Goal: Task Accomplishment & Management: Manage account settings

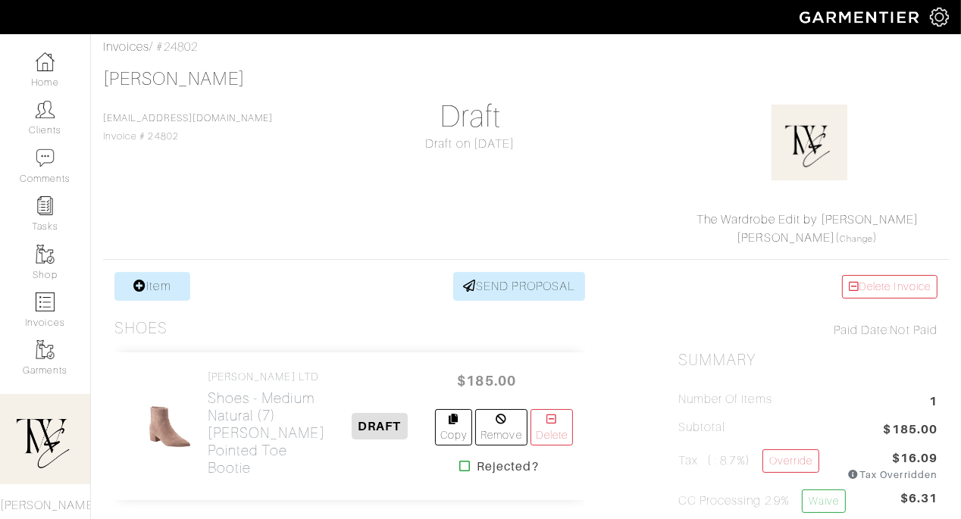
scroll to position [293, 0]
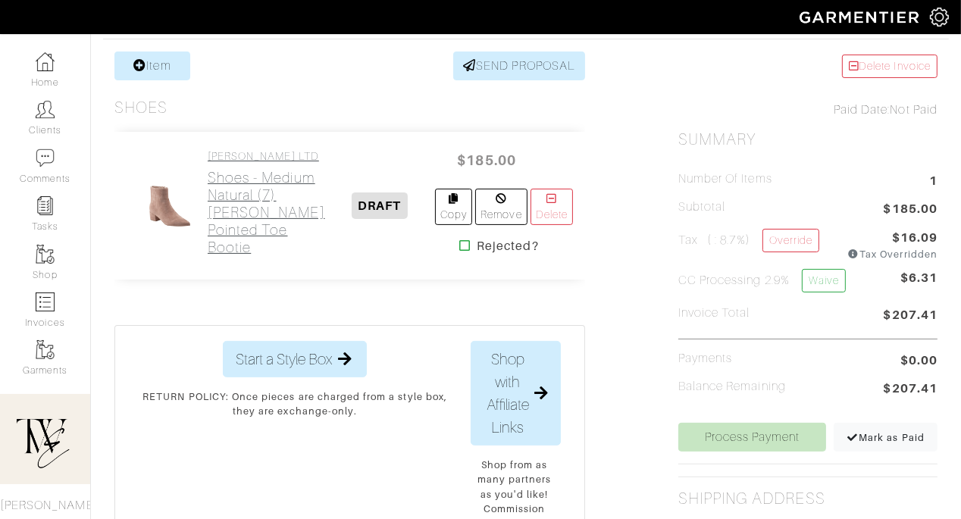
click at [232, 256] on h2 "Shoes - Medium Natural (7) Leonna Pointed Toe Bootie" at bounding box center [266, 212] width 117 height 87
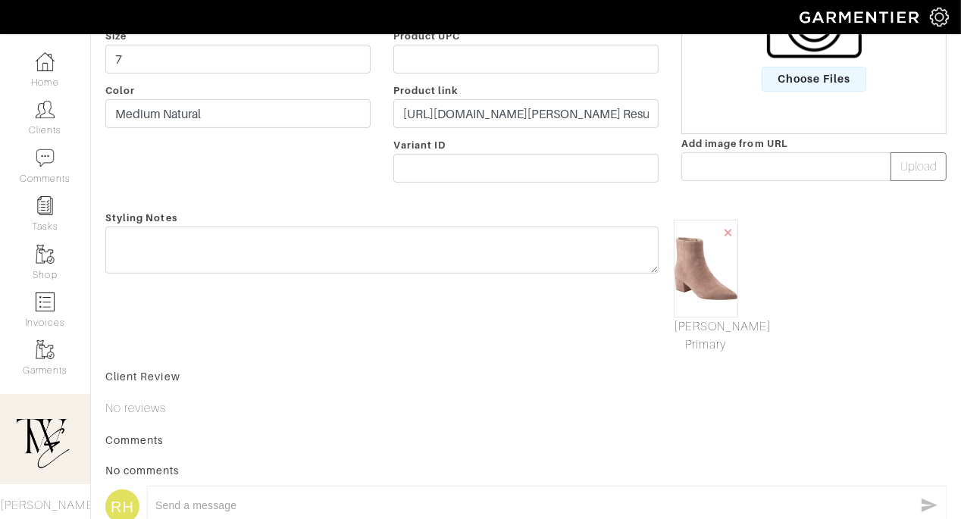
scroll to position [320, 0]
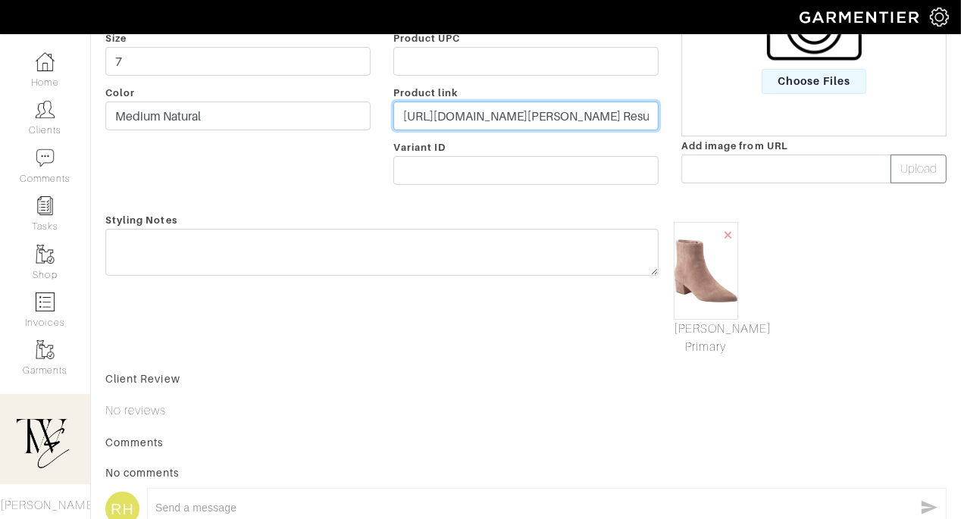
click at [484, 112] on input "https://www.nordstrom.com/s/leonna-pointed-toe-bootie-women/7973369?origin=keyw…" at bounding box center [525, 116] width 265 height 29
paste input "go.shopmy.us/p-27162885"
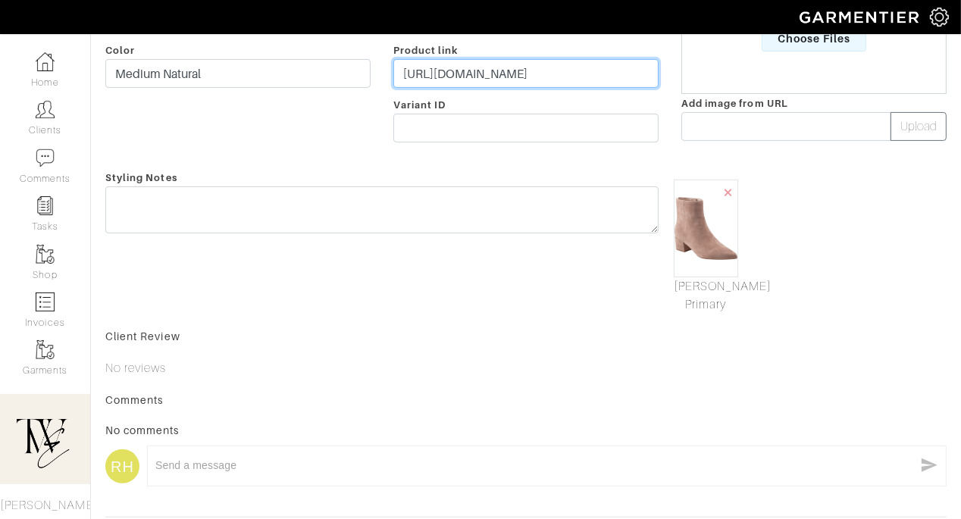
scroll to position [406, 0]
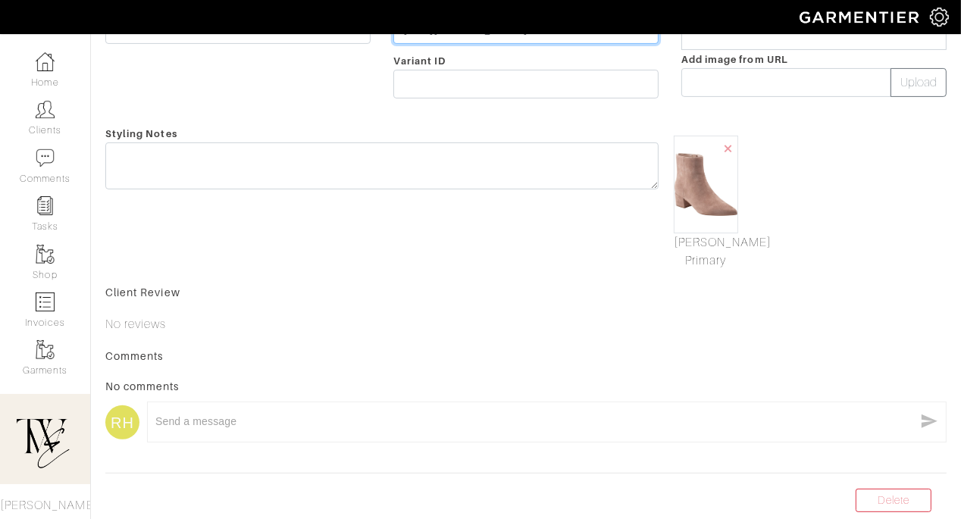
type input "https://go.shopmy.us/p-27162885"
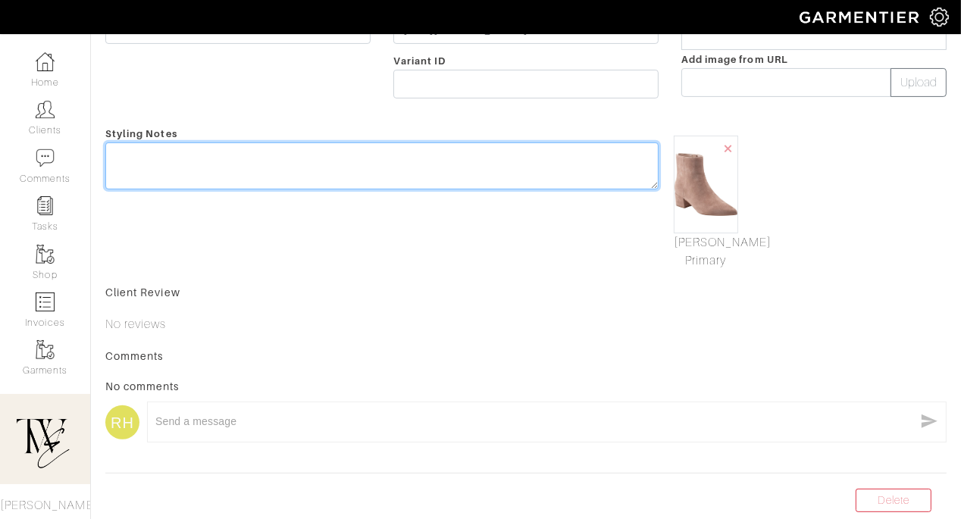
click at [474, 155] on div "Styling Notes" at bounding box center [382, 197] width 576 height 146
type textarea "O"
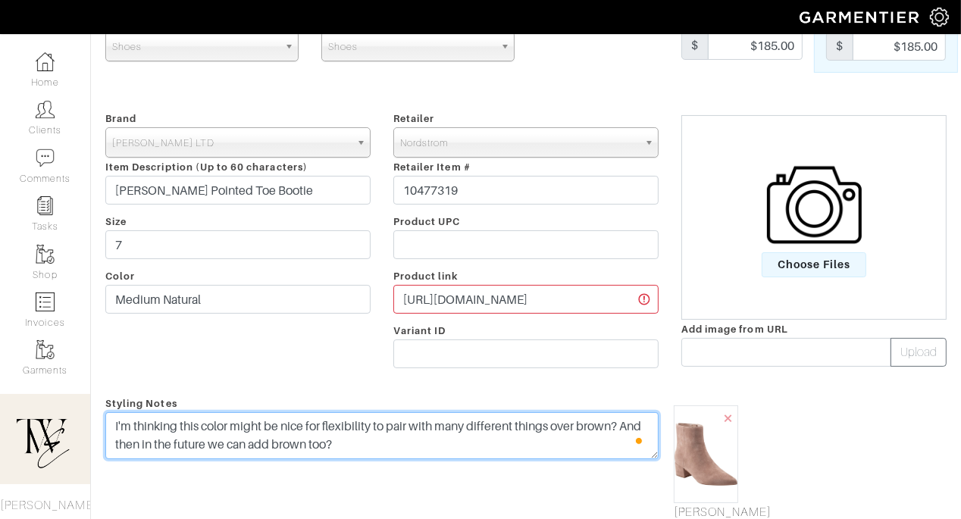
scroll to position [0, 0]
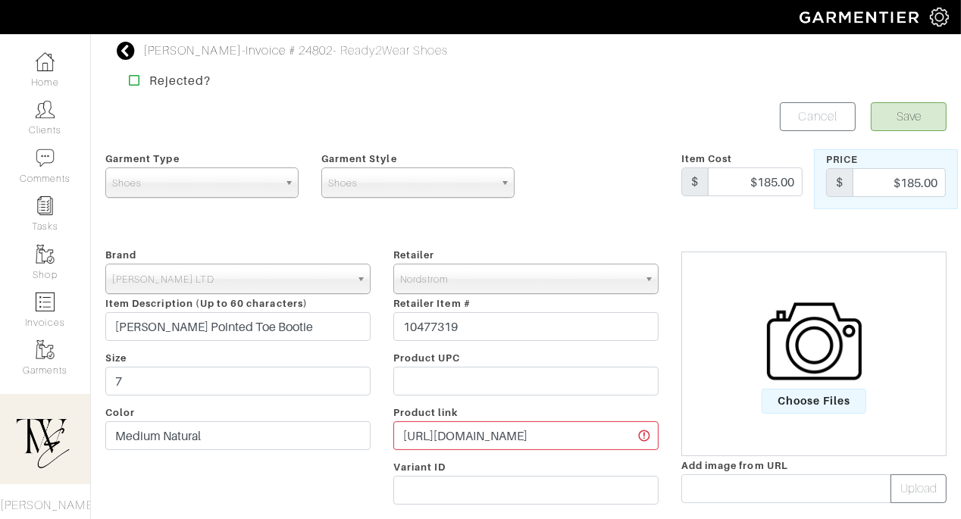
type textarea "I'm thinking this color might be nice for flexibility to pair with many differe…"
click at [905, 123] on button "Save" at bounding box center [909, 116] width 76 height 29
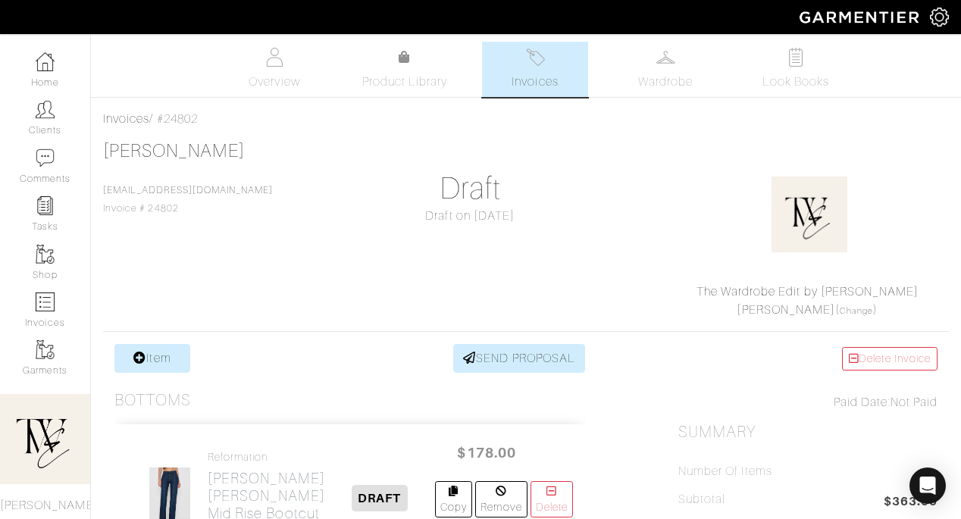
scroll to position [166, 0]
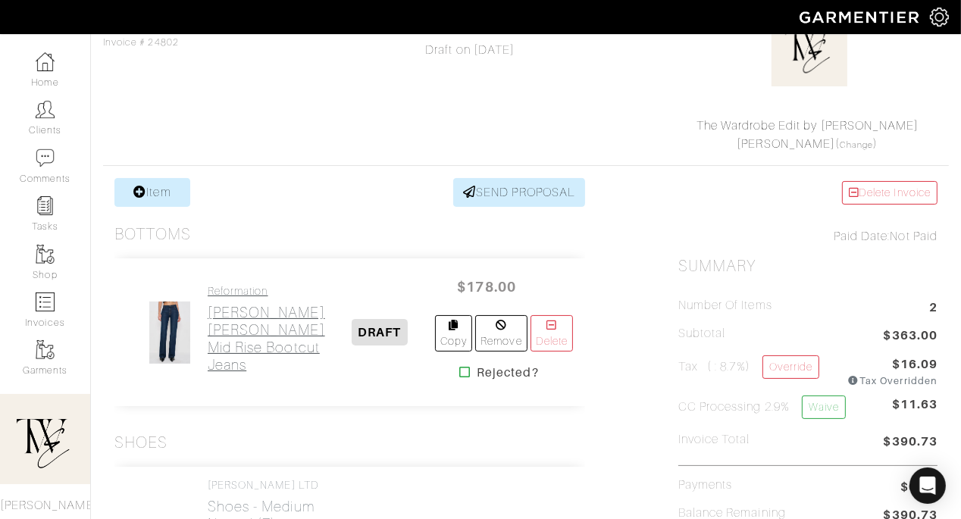
click at [224, 334] on h2 "Jeans - Nemi Sharon Mid Rise Bootcut Jeans" at bounding box center [266, 339] width 117 height 70
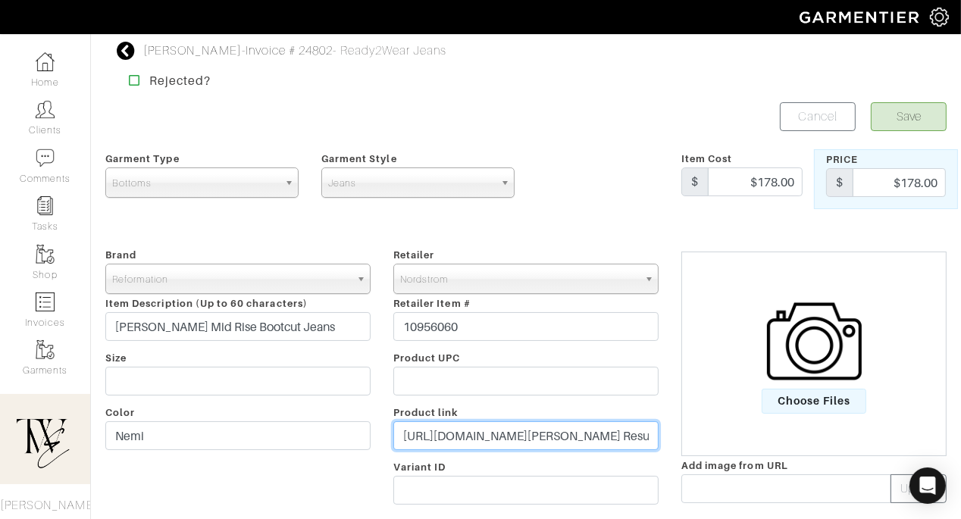
click at [478, 436] on input "https://www.nordstrom.com/s/sharon-mid-rise-bootcut-jeans-nemi/8483597?origin=k…" at bounding box center [525, 435] width 265 height 29
paste input "go.shopmy.us/p-27162909"
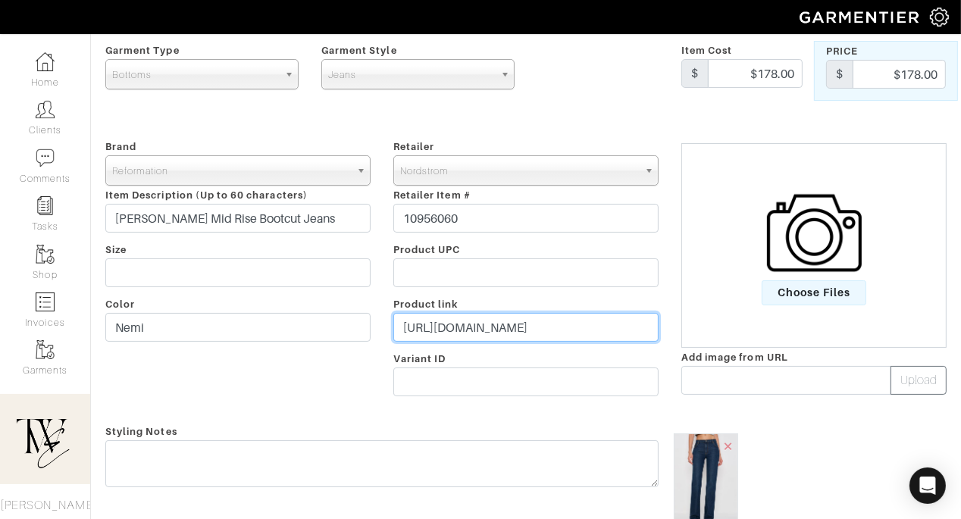
type input "https://go.shopmy.us/p-27162909"
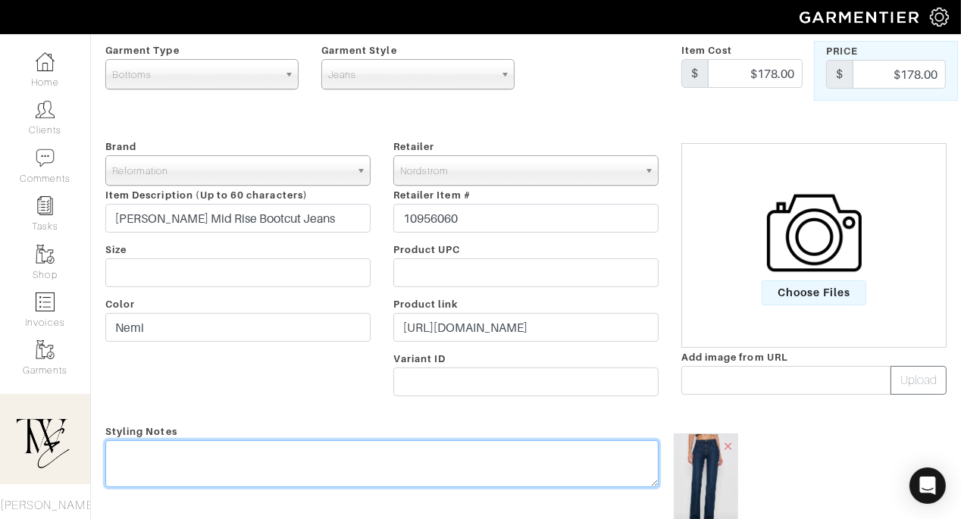
click at [467, 461] on textarea at bounding box center [381, 463] width 553 height 47
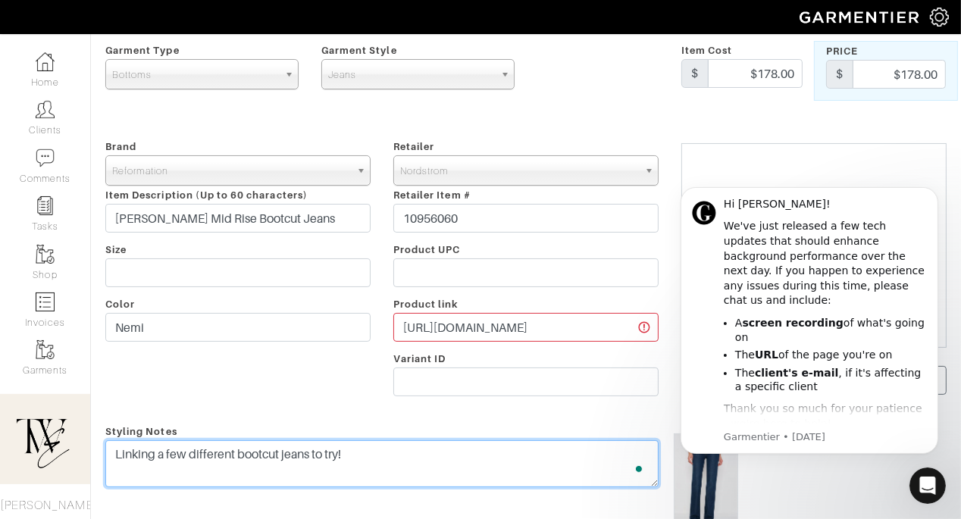
scroll to position [0, 0]
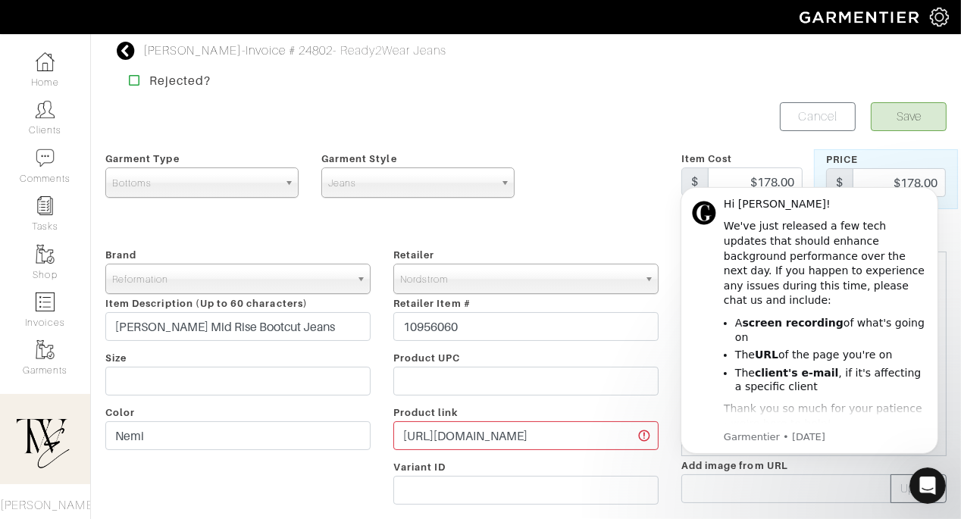
type textarea "Linking a few different bootcut jeans to try!"
click at [910, 122] on button "Save" at bounding box center [909, 116] width 76 height 29
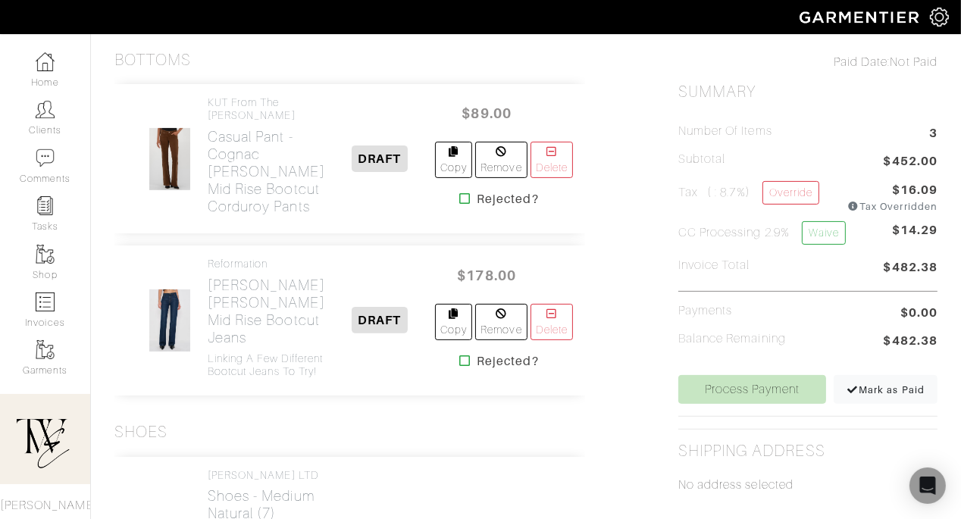
scroll to position [340, 0]
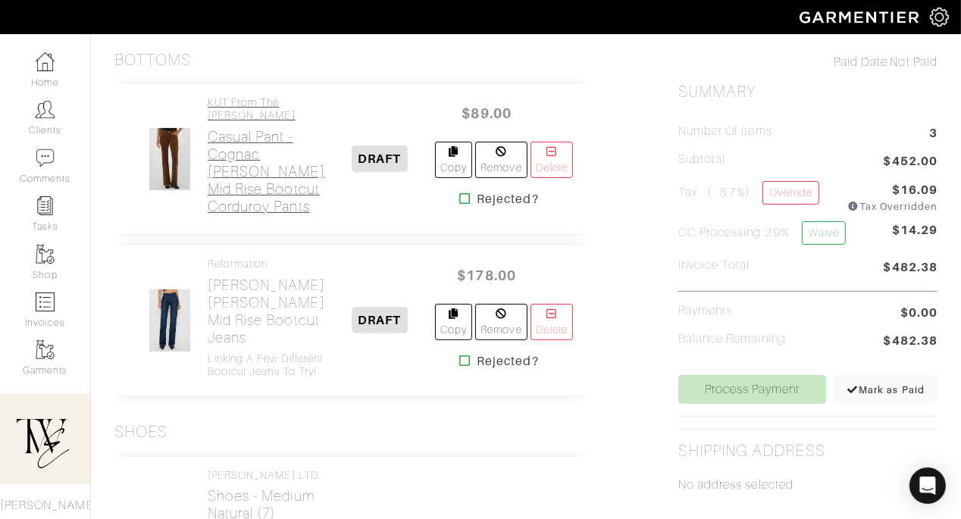
click at [255, 205] on h2 "Casual Pant - Cognac [PERSON_NAME] Mid Rise Bootcut Corduroy Pants" at bounding box center [266, 171] width 117 height 87
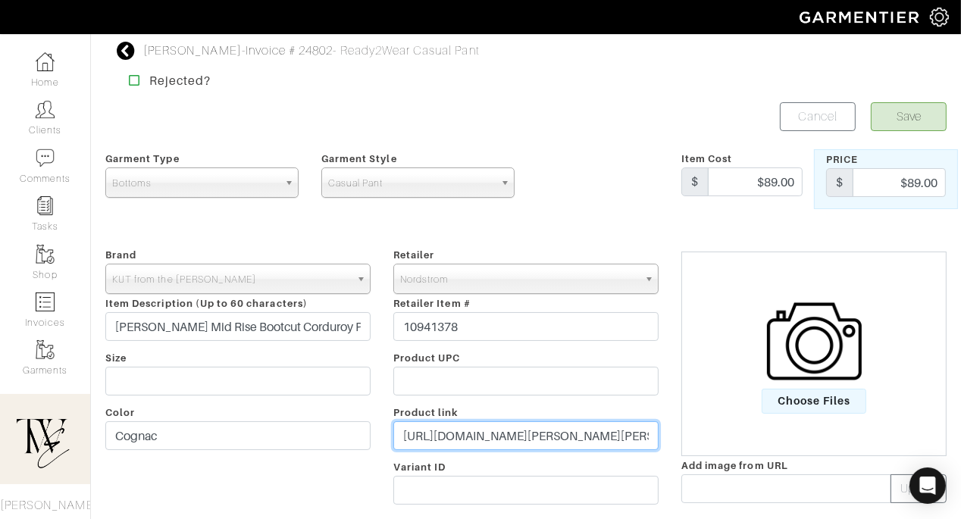
click at [545, 435] on input "[URL][DOMAIN_NAME][PERSON_NAME][PERSON_NAME] Results&color=220&utm_channel=low_…" at bounding box center [525, 435] width 265 height 29
click at [545, 435] on input "https://www.nordstrom.com/s/kut-from-the-kloth-natalie-mid-rise-bootcut-corduro…" at bounding box center [525, 435] width 265 height 29
paste input "go.shopmy.us/p-27162923"
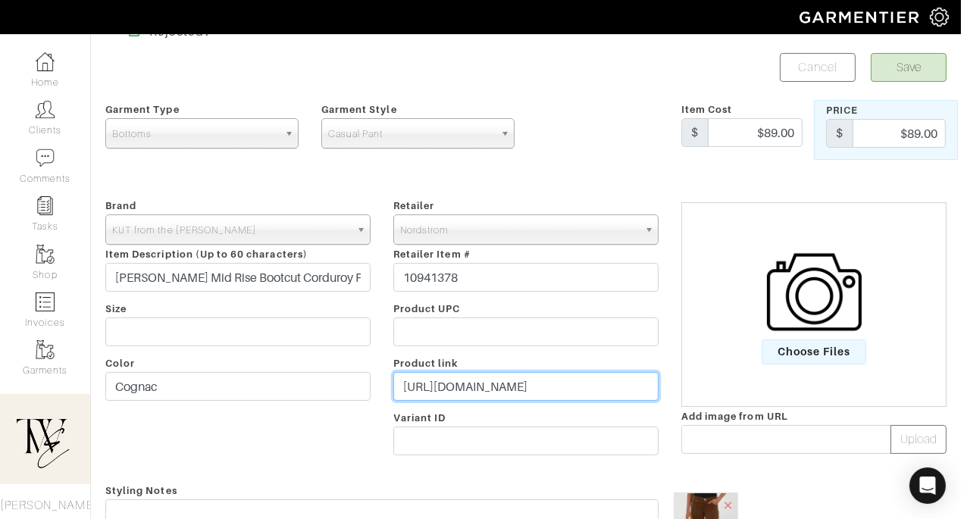
scroll to position [80, 0]
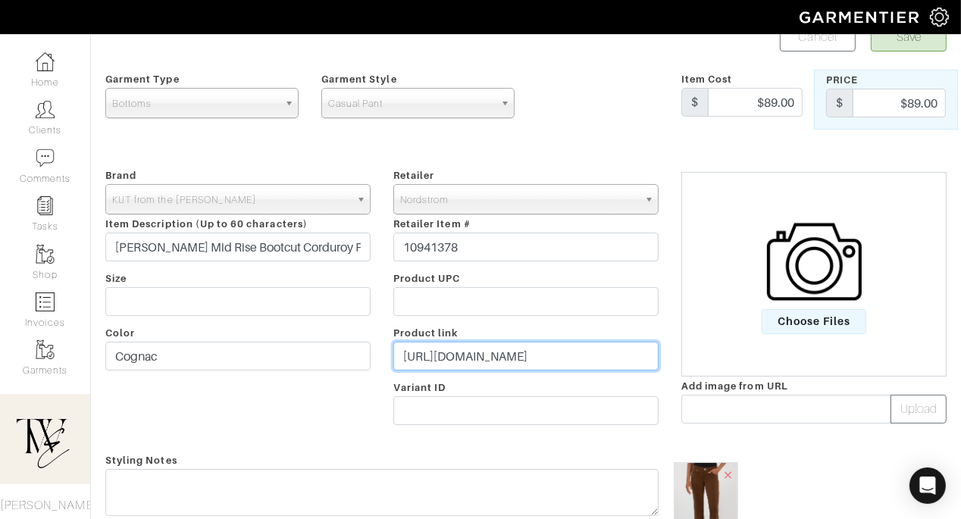
type input "https://go.shopmy.us/p-27162923"
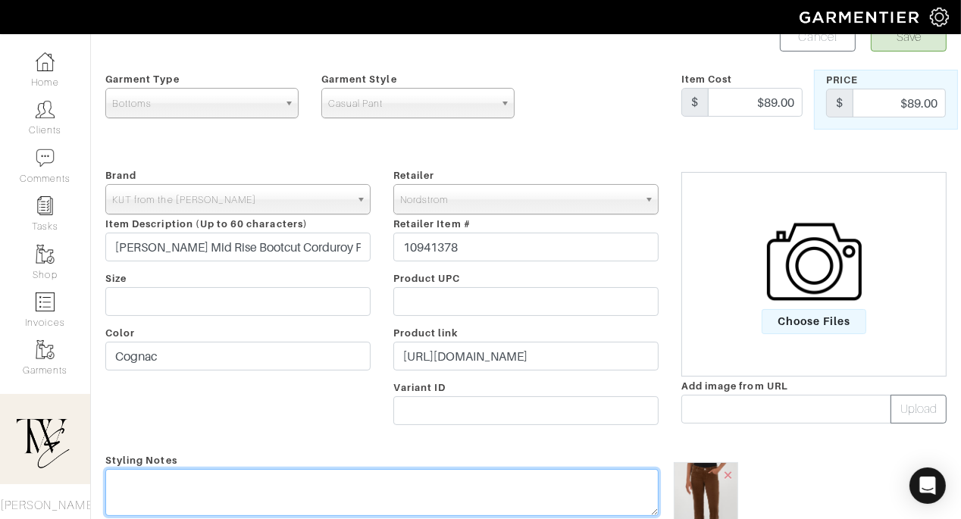
click at [526, 491] on textarea at bounding box center [381, 492] width 553 height 47
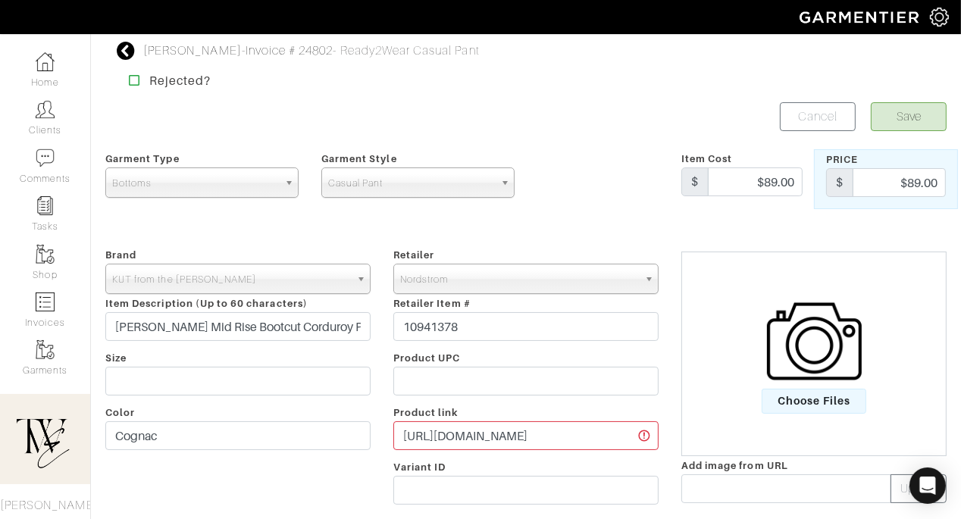
type textarea "Could these be fun to try for work? Or too much?"
click at [937, 121] on button "Save" at bounding box center [909, 116] width 76 height 29
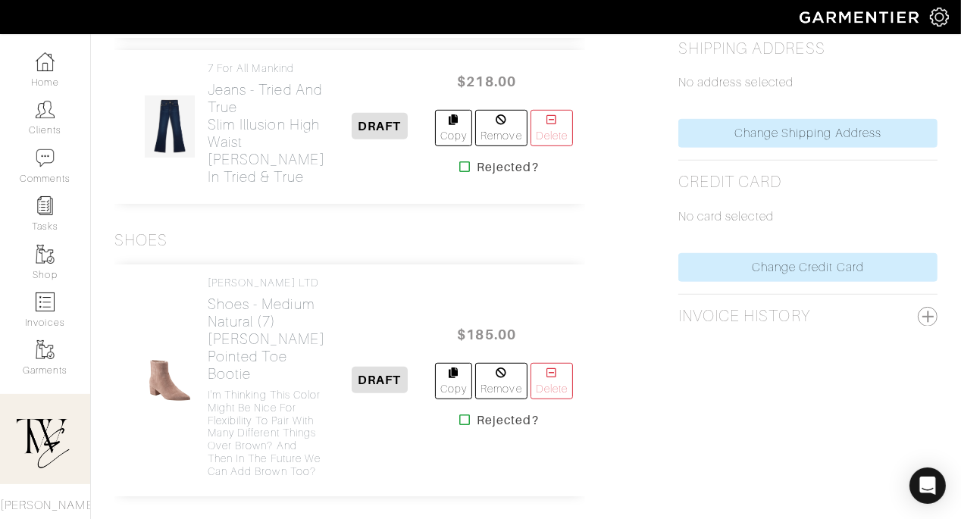
scroll to position [804, 0]
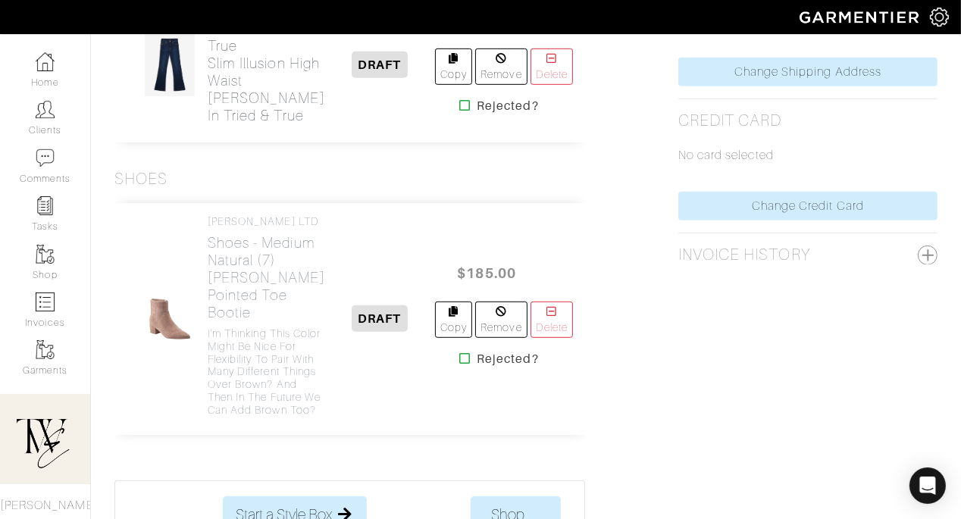
click at [224, 124] on h2 "Jeans - Tried and True Slim Illusion High Waist [PERSON_NAME] in Tried & True" at bounding box center [266, 72] width 117 height 105
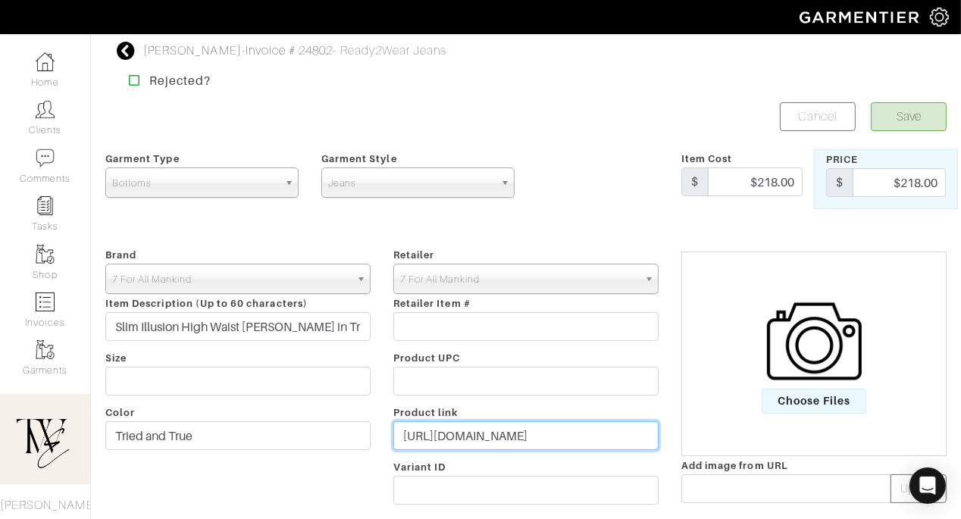
click at [512, 432] on input "https://7forallmankind.com/products/slim-illusion-high-waist-ali-in-tried-true" at bounding box center [525, 435] width 265 height 29
paste input "go.shopmy.us/p-27162993"
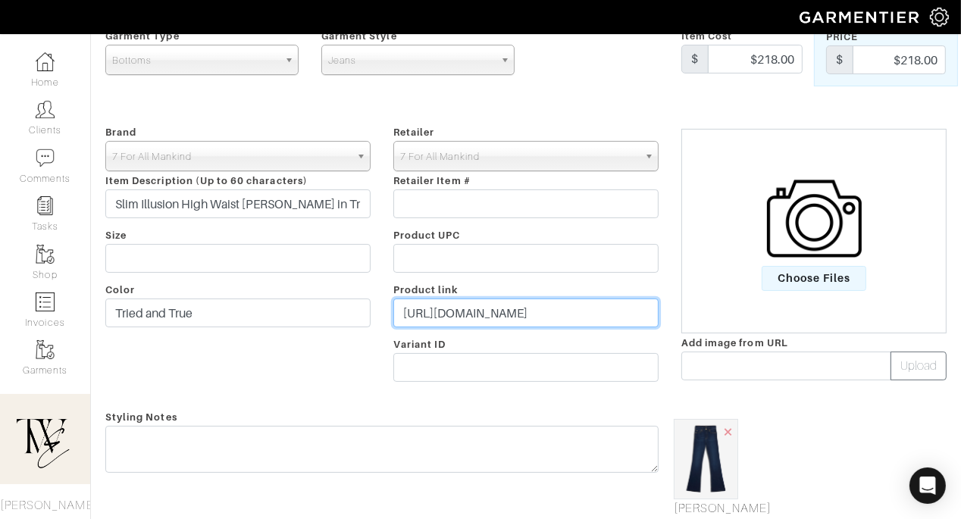
type input "https://go.shopmy.us/p-27162993"
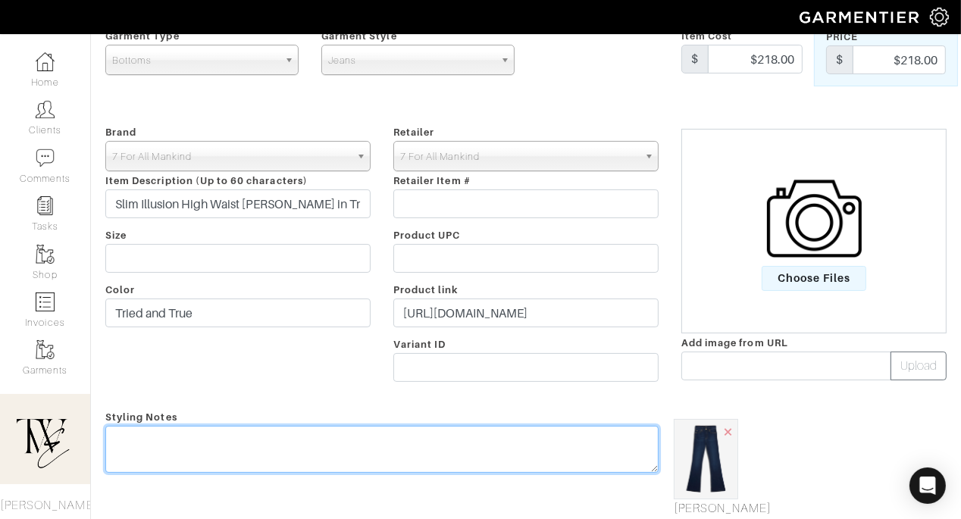
click at [507, 426] on div "Styling Notes" at bounding box center [382, 472] width 576 height 128
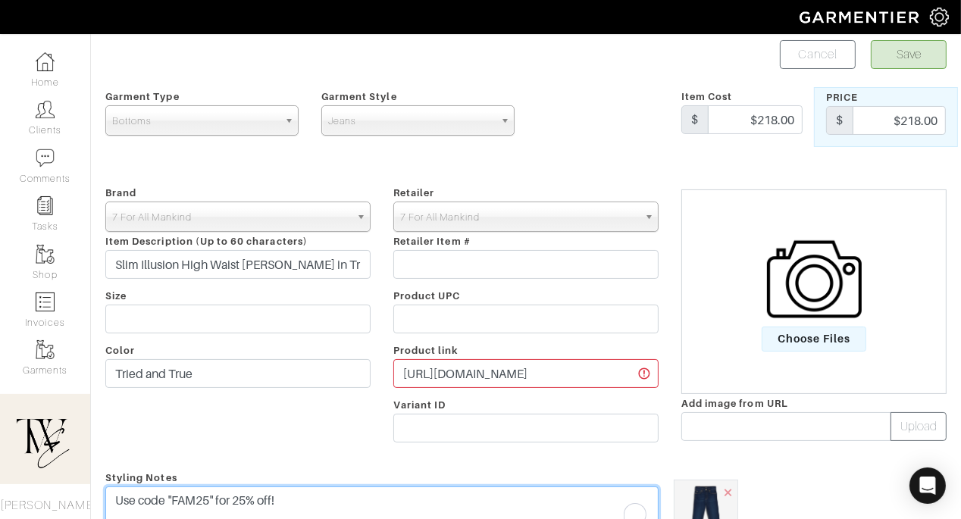
scroll to position [155, 0]
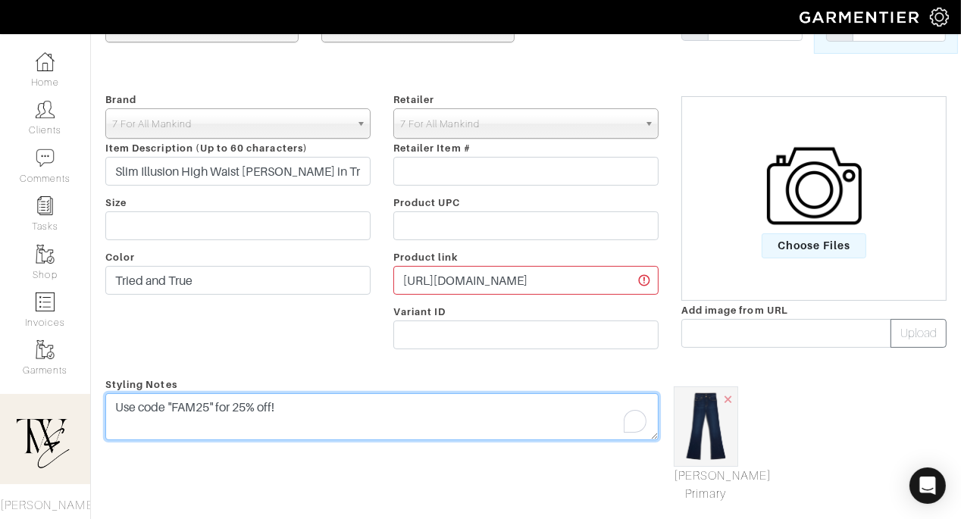
click at [380, 406] on textarea "Use code "FAM25" for 25% off!" at bounding box center [381, 416] width 553 height 47
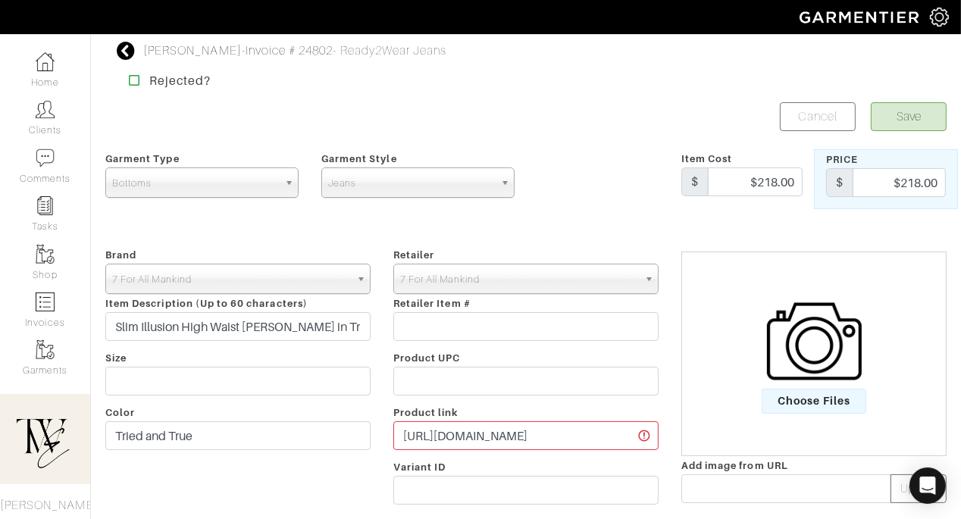
type textarea "Use code "FAM25" for 25% off! These look like a great mid rise"
click at [905, 112] on button "Save" at bounding box center [909, 116] width 76 height 29
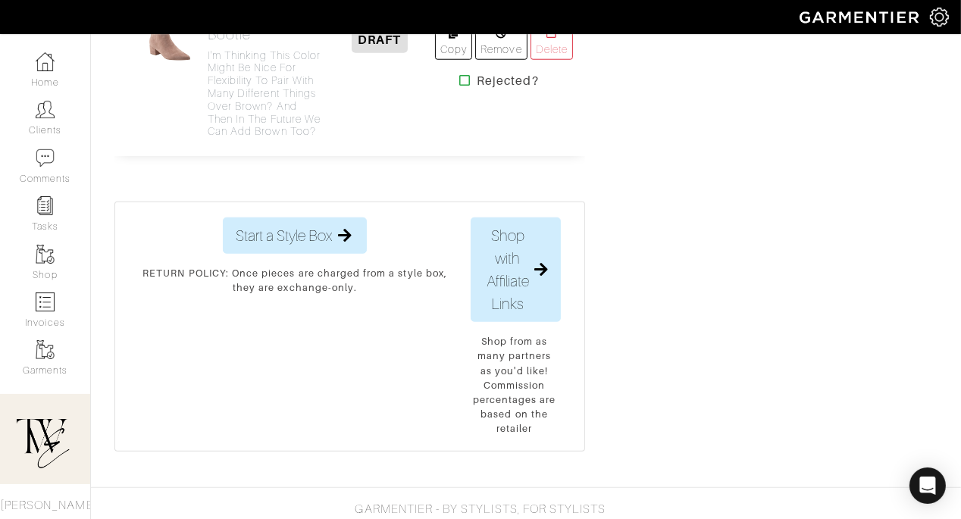
scroll to position [1360, 0]
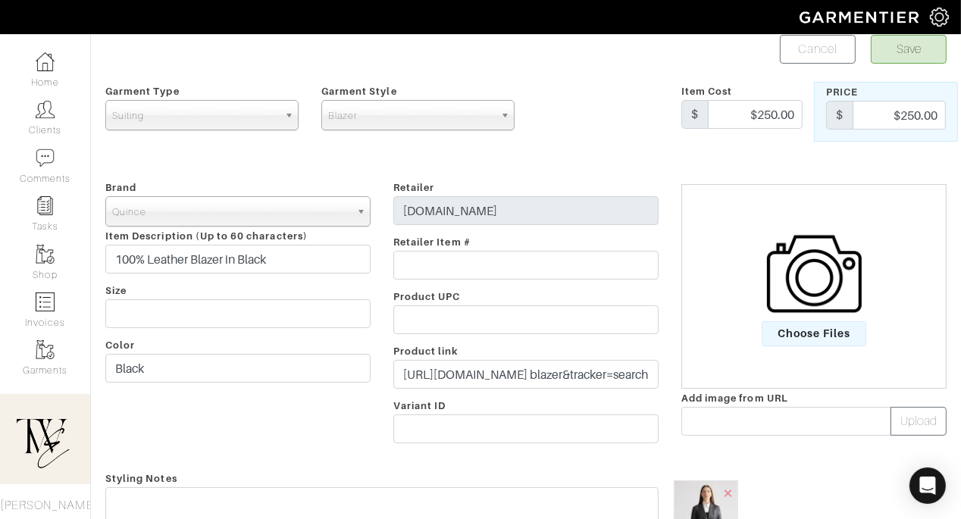
scroll to position [164, 0]
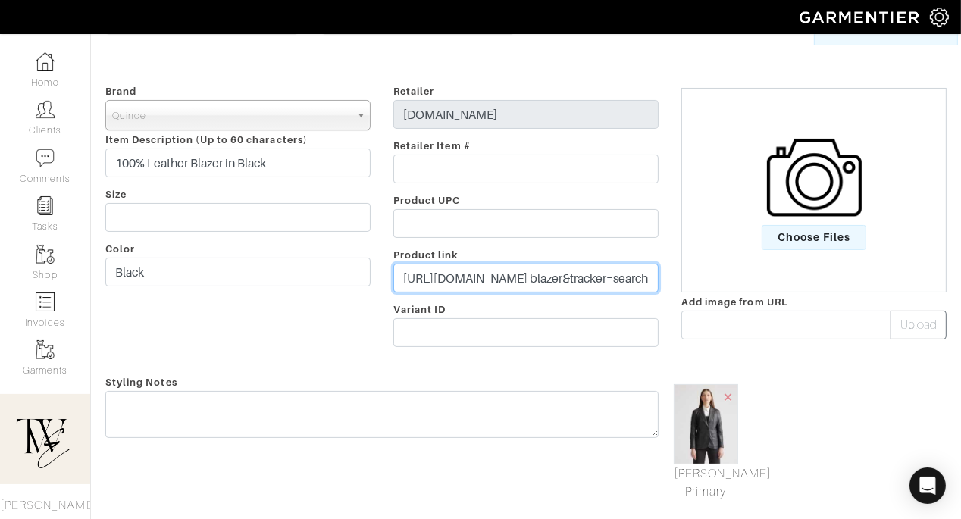
click at [526, 272] on input "https://www.quince.com/women/women-s-100-leather-blazer?color=black&productPosi…" at bounding box center [525, 278] width 265 height 29
paste input "go.shopmy.us/p-27163026"
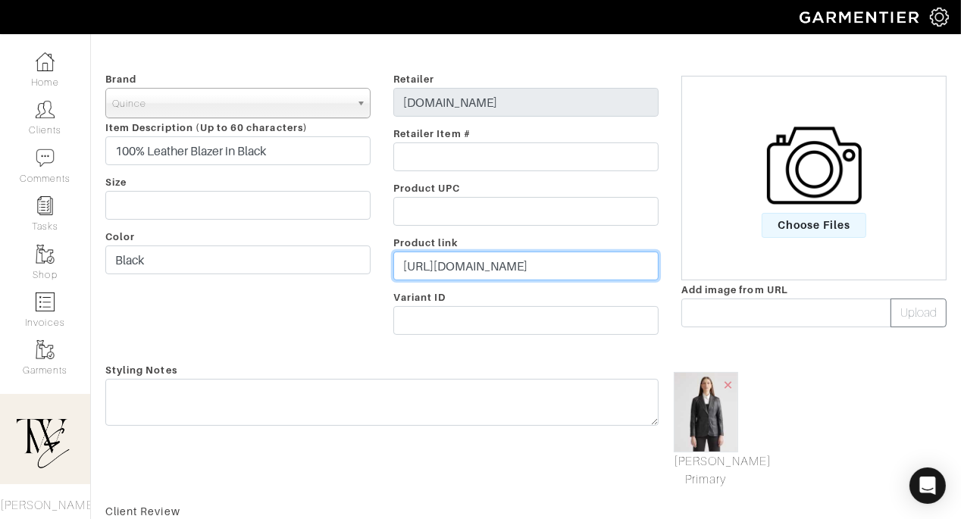
scroll to position [205, 0]
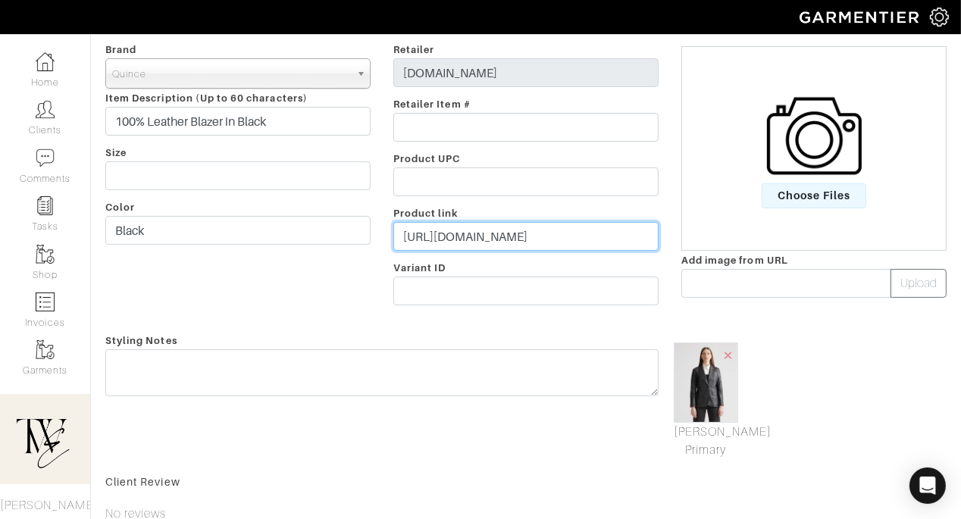
type input "https://go.shopmy.us/p-27163026"
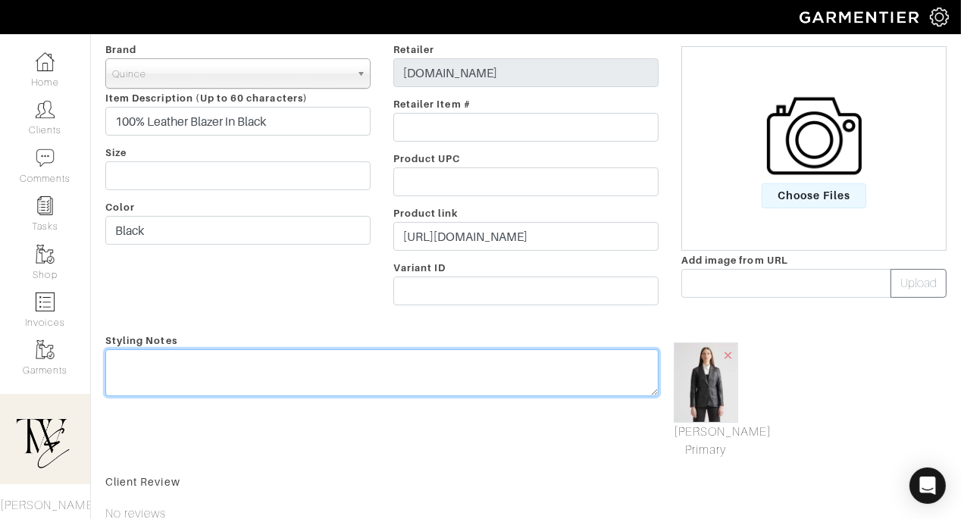
click at [477, 374] on textarea at bounding box center [381, 372] width 553 height 47
type textarea "I"
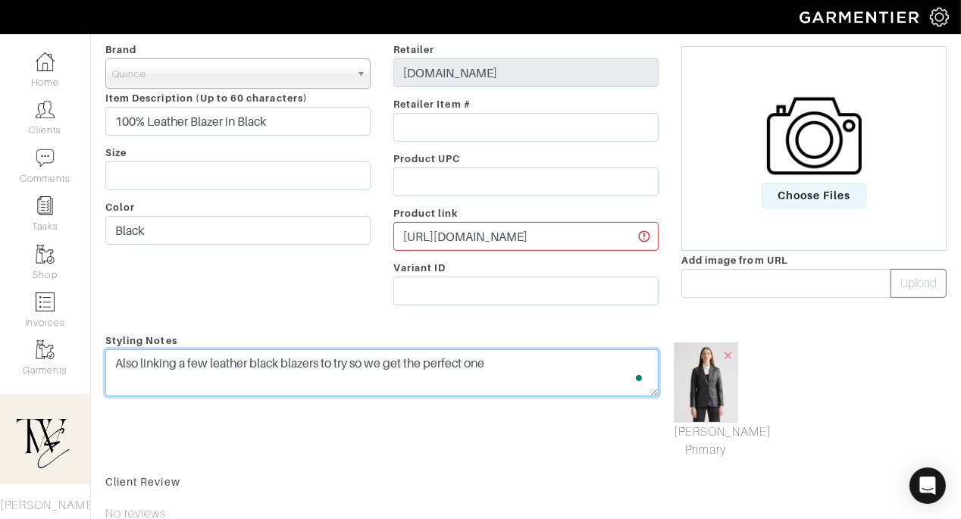
scroll to position [0, 0]
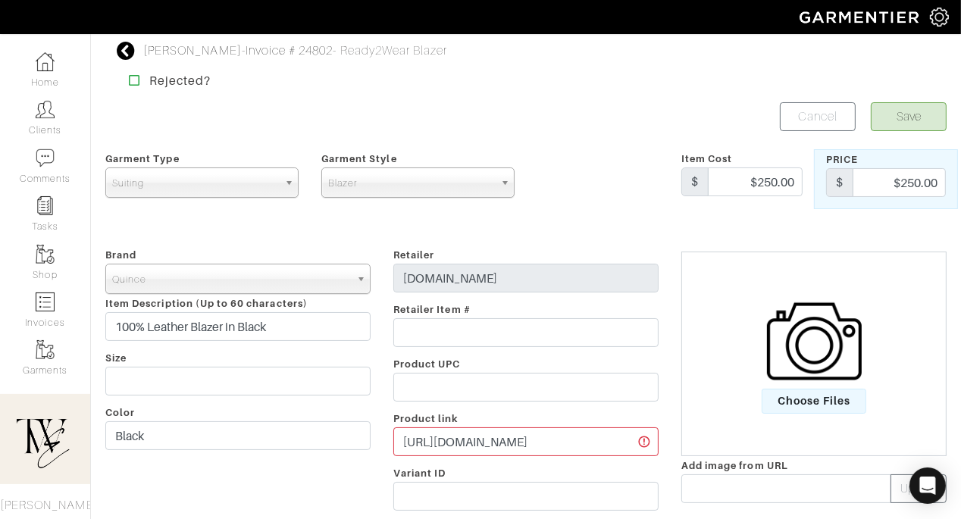
type textarea "Also linking a few leather black blazers to try so we get the perfect one"
click at [896, 123] on button "Save" at bounding box center [909, 116] width 76 height 29
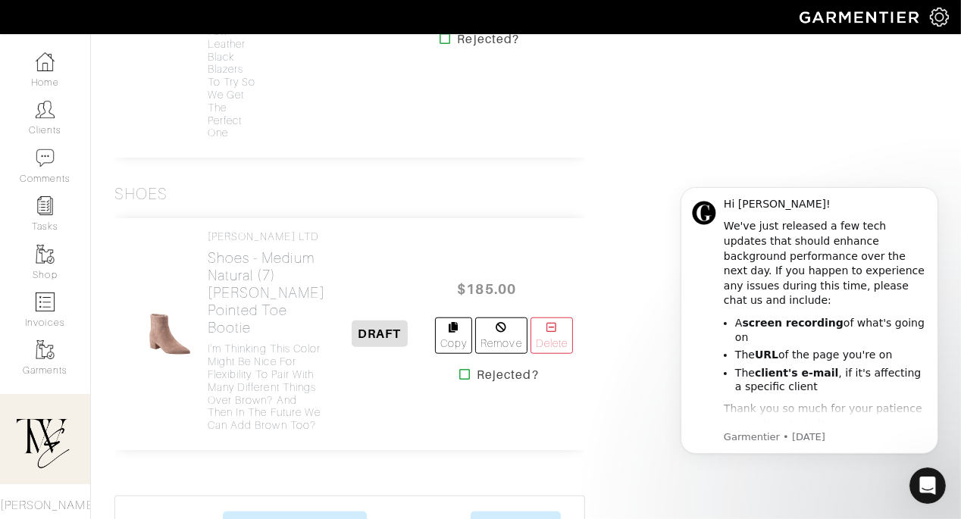
scroll to position [1432, 0]
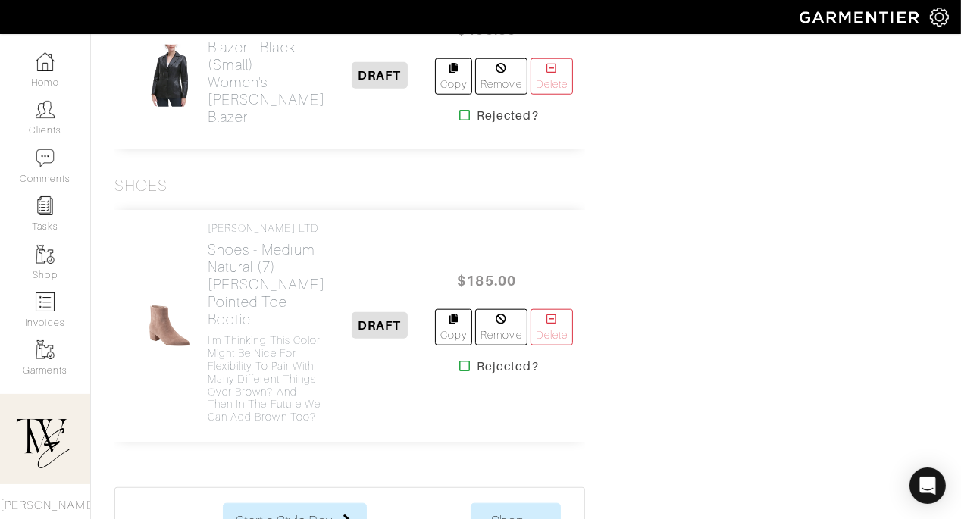
scroll to position [1493, 0]
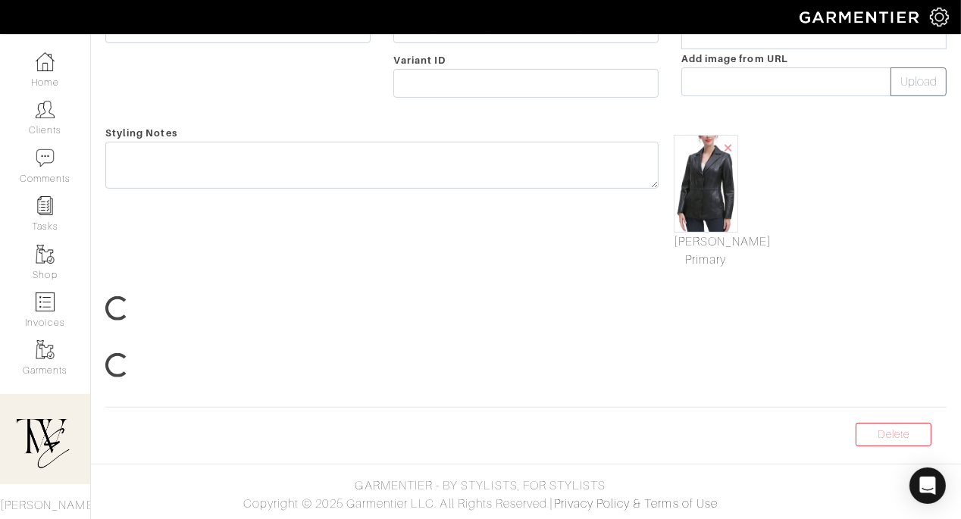
scroll to position [49, 0]
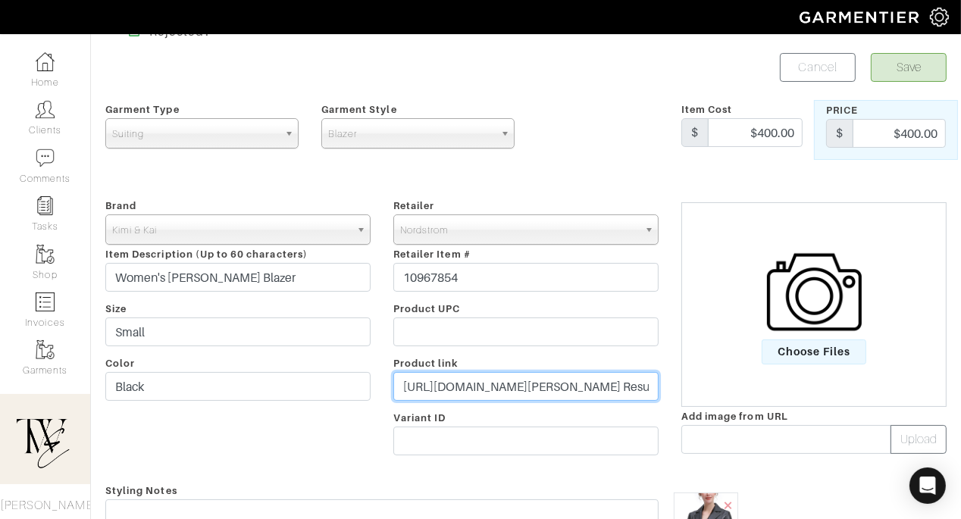
click at [523, 373] on input "https://www.nordstrom.com/s/womens-madeline-leather-blazer/8496414?origin=keywo…" at bounding box center [525, 386] width 265 height 29
paste input "go.shopmy.us/p-2716304"
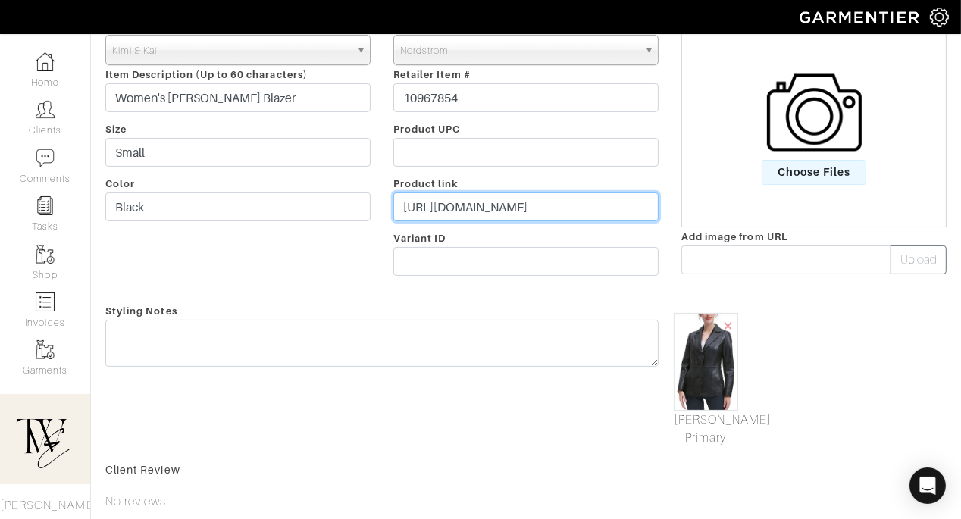
type input "https://go.shopmy.us/p-27163041"
click at [491, 371] on div "Styling Notes" at bounding box center [382, 375] width 576 height 146
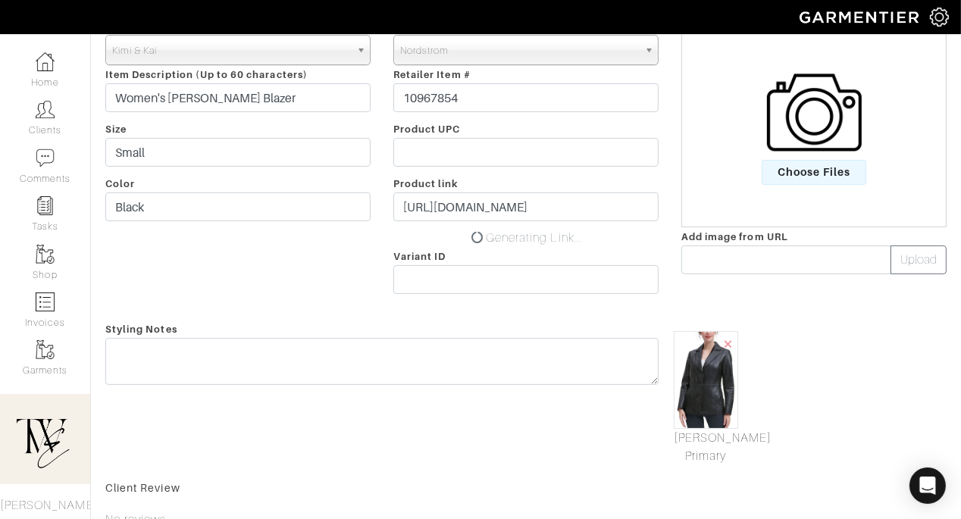
click at [491, 371] on div "Styling Notes" at bounding box center [382, 393] width 576 height 146
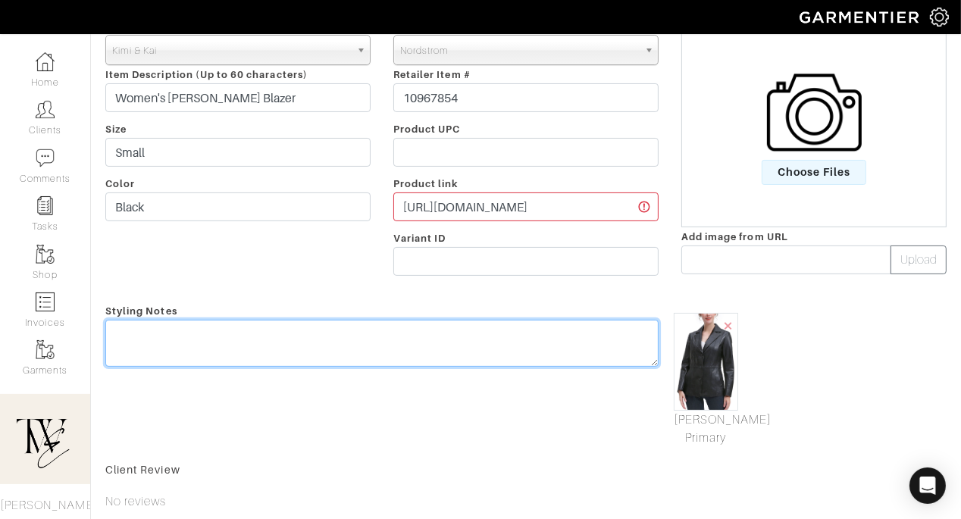
click at [472, 330] on textarea at bounding box center [381, 343] width 553 height 47
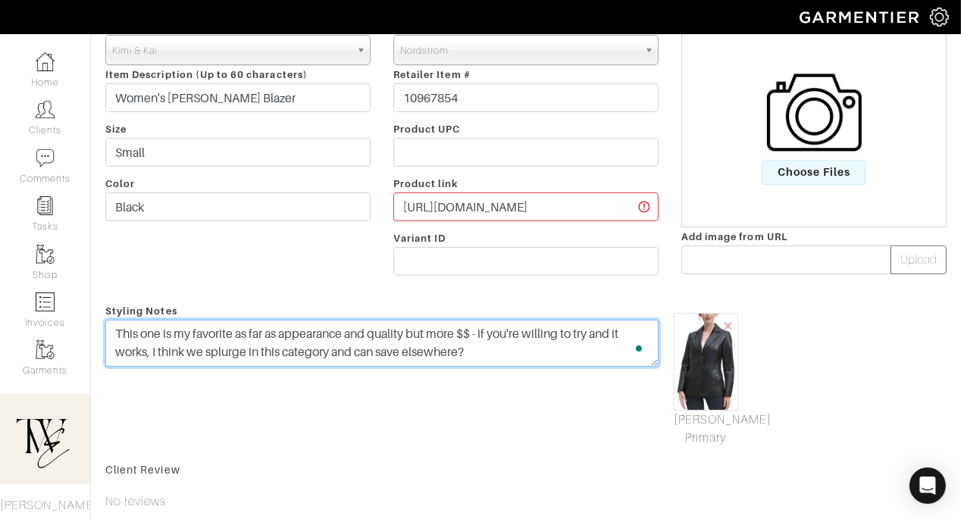
scroll to position [0, 0]
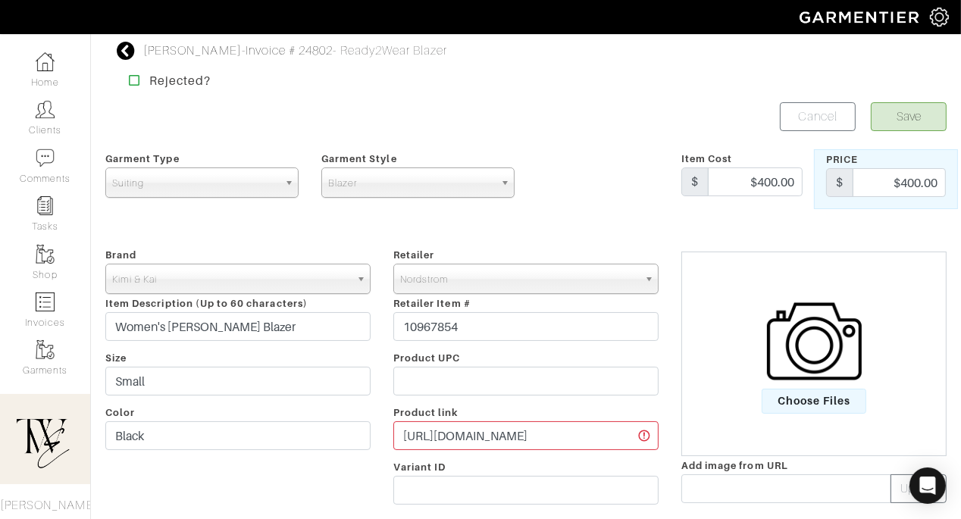
type textarea "This one is my favorite as far as appearance and quality but more $$ - if you'r…"
click at [900, 109] on button "Save" at bounding box center [909, 116] width 76 height 29
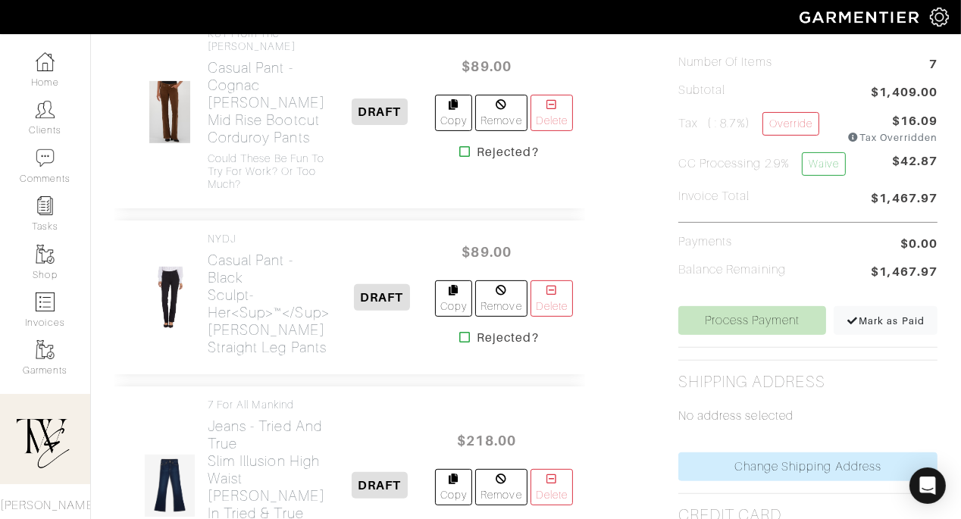
scroll to position [472, 0]
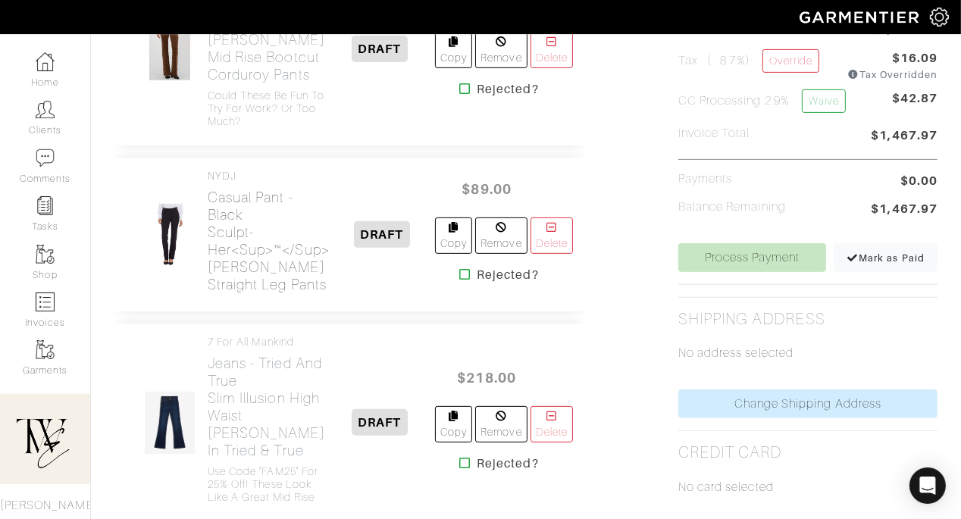
click at [226, 293] on h2 "Casual Pant - Black Sculpt-Her<sup>™</sup> Marilyn Straight Leg Pants" at bounding box center [269, 241] width 122 height 105
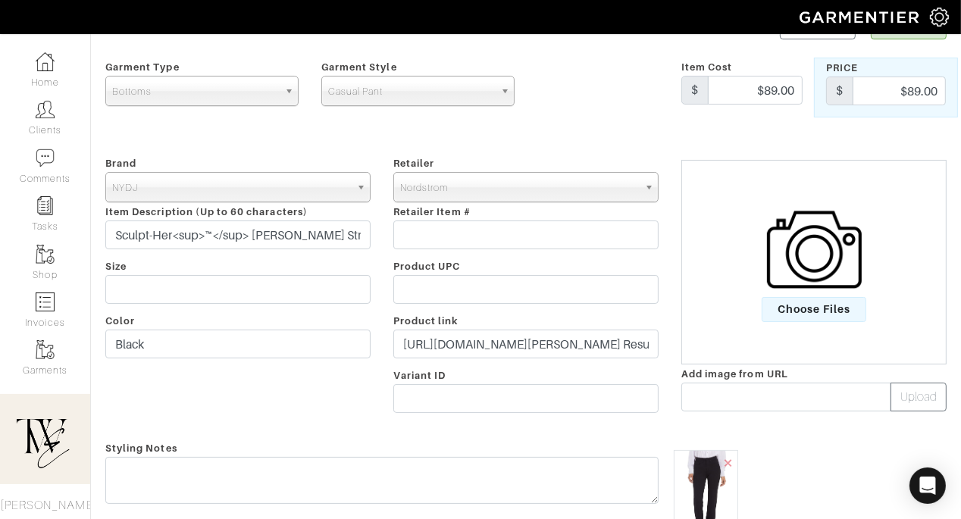
scroll to position [236, 0]
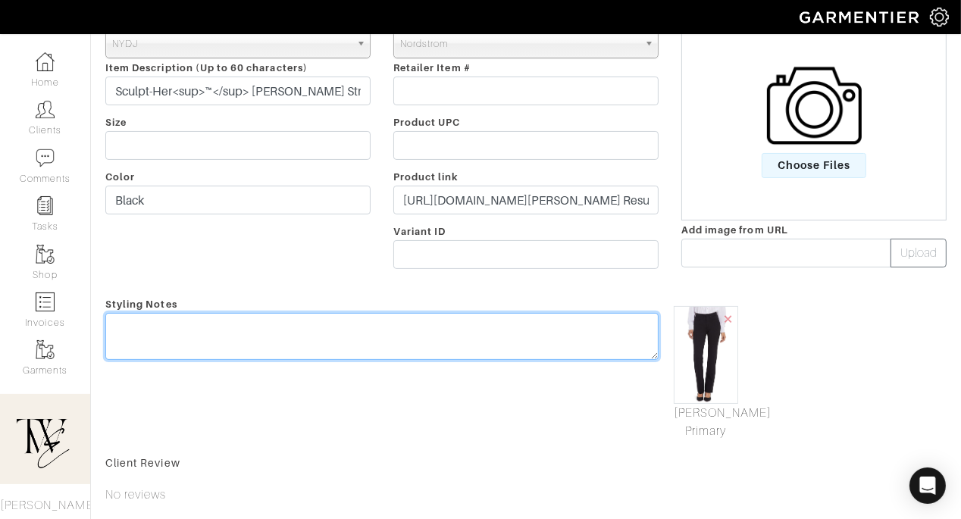
click at [503, 348] on textarea at bounding box center [381, 336] width 553 height 47
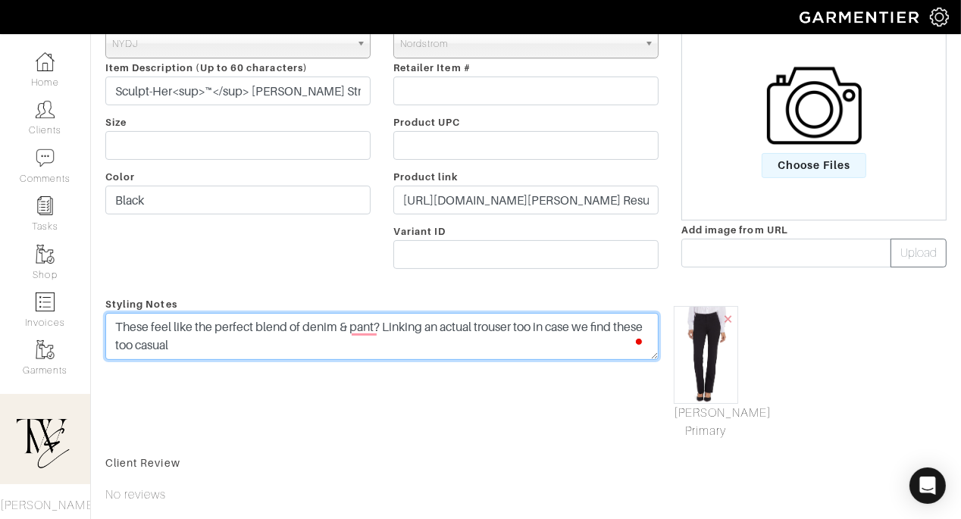
scroll to position [0, 0]
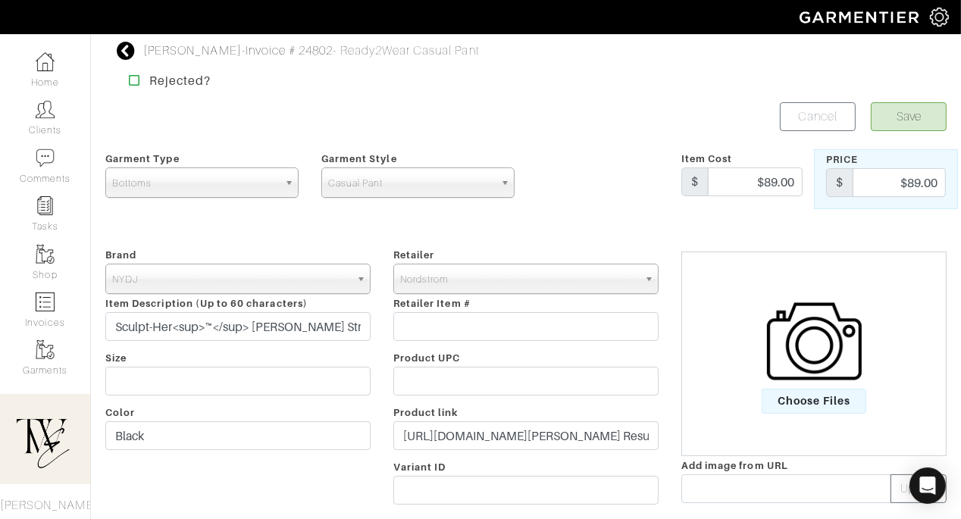
type textarea "These feel like the perfect blend of denim & pant? Linking an actual trouser to…"
click at [905, 131] on form "Save Cancel Garment Type Tops Bottoms Dresses Jumpsuits Suiting Outerwear Shoes…" at bounding box center [525, 506] width 841 height 808
click at [893, 105] on button "Save" at bounding box center [909, 116] width 76 height 29
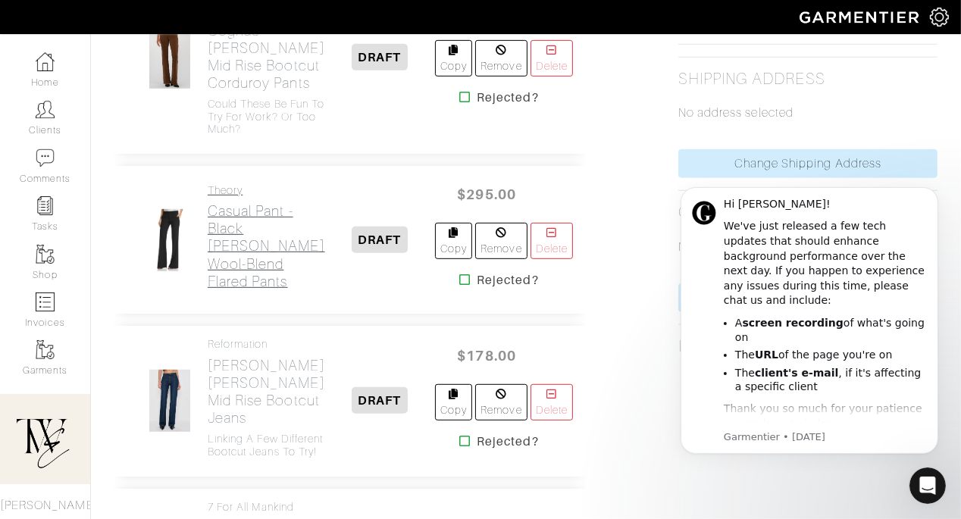
click at [237, 290] on h2 "Casual Pant - Black Demitria Wool-Blend Flared Pants" at bounding box center [266, 245] width 117 height 87
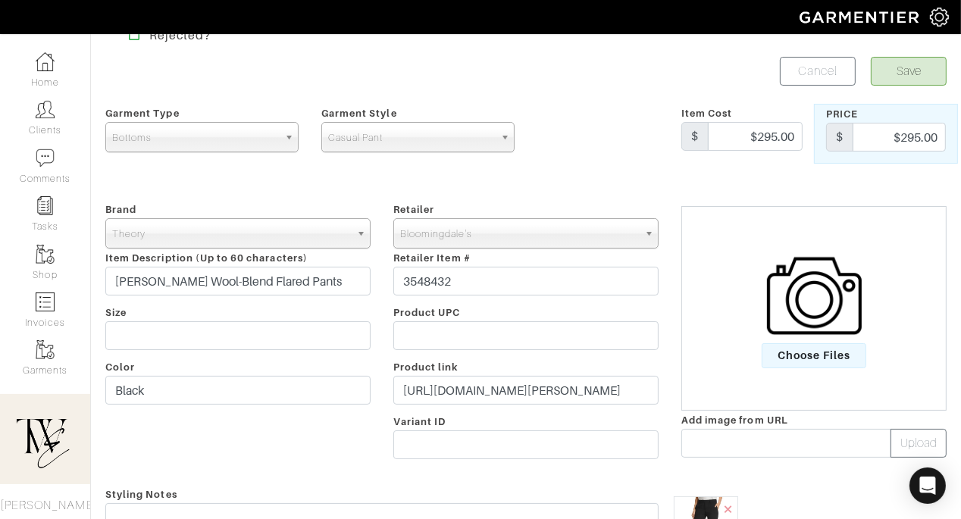
scroll to position [182, 0]
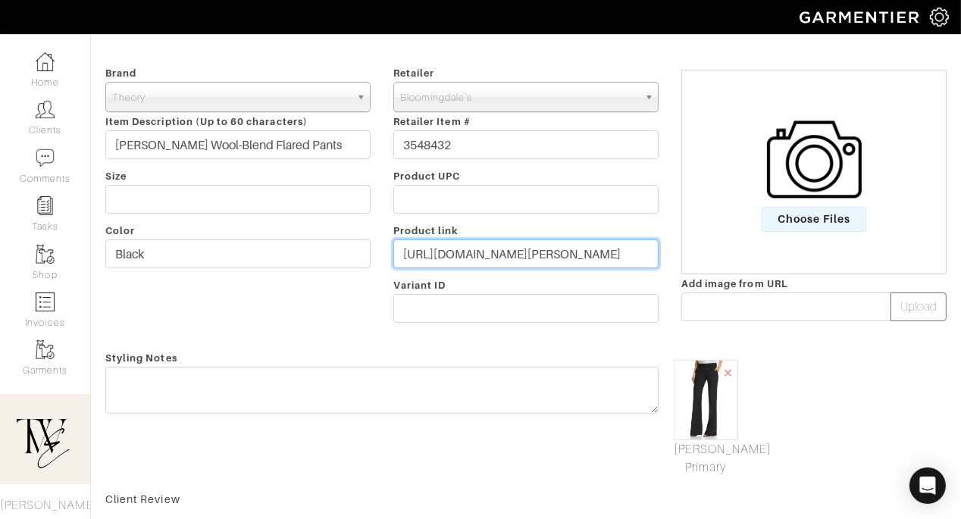
click at [480, 253] on input "https://www.bloomingdales.com/shop/product/theory-demitria-wool-blend-flared-pa…" at bounding box center [525, 254] width 265 height 29
paste input "go.shopmy.us/p-27163106"
type input "https://go.shopmy.us/p-27163106"
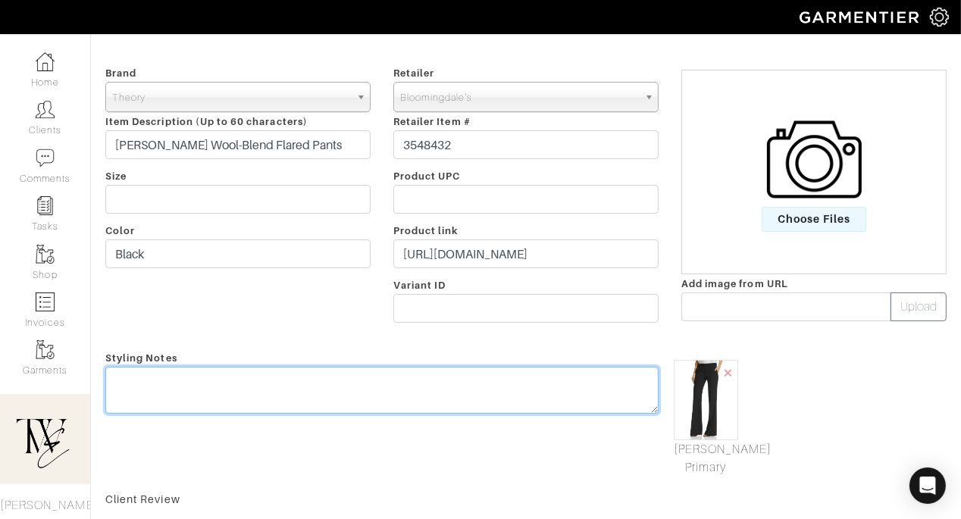
click at [453, 392] on textarea at bounding box center [381, 390] width 553 height 47
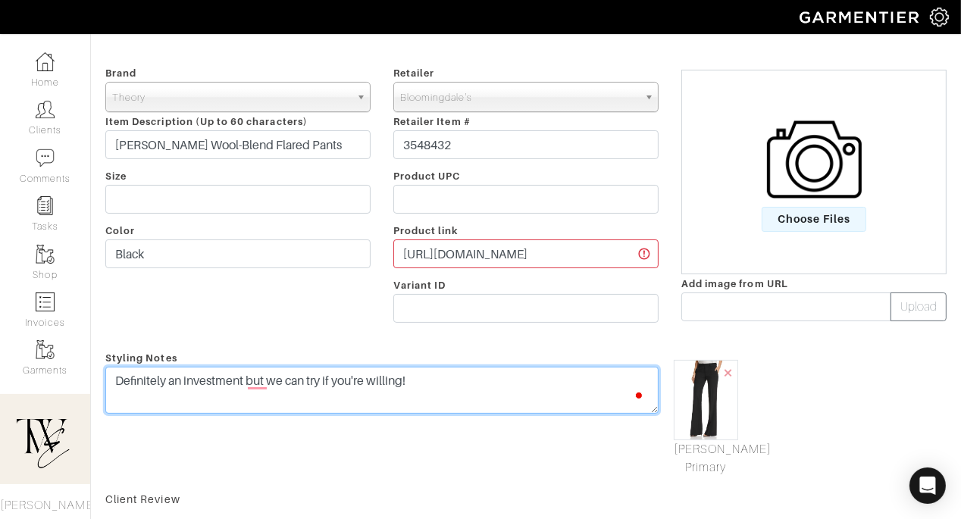
scroll to position [0, 0]
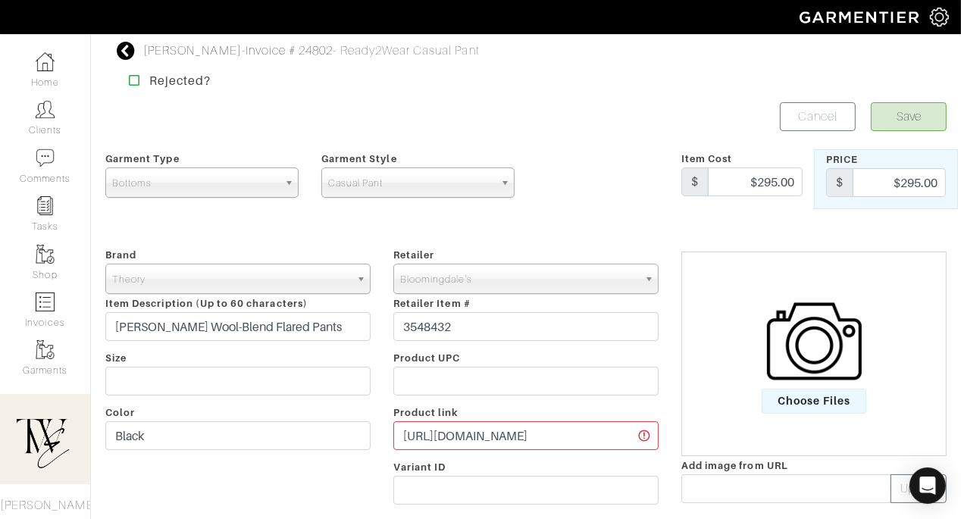
type textarea "Definitely an investment but we can try if you're willing!"
click at [928, 110] on button "Save" at bounding box center [909, 116] width 76 height 29
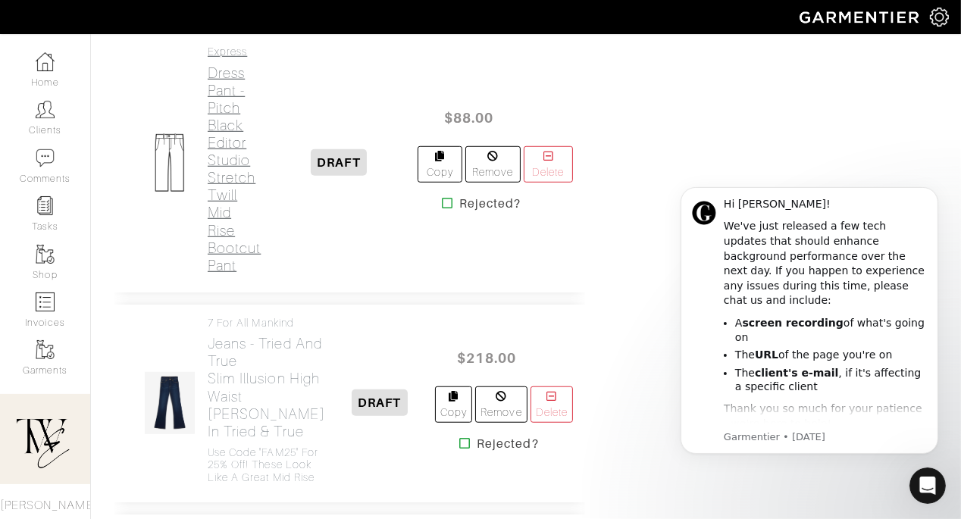
scroll to position [1056, 0]
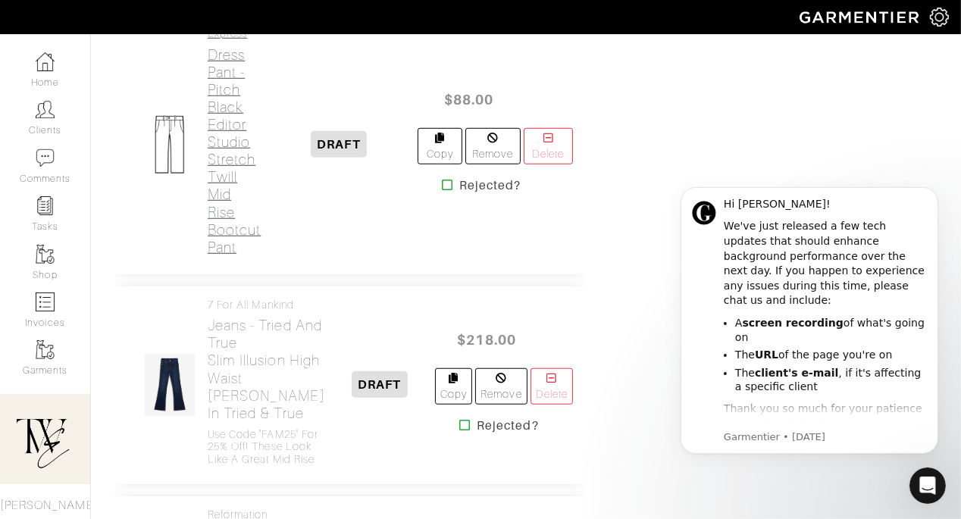
click at [243, 255] on h2 "Dress Pant - Pitch Black Editor Studio Stretch Twill Mid Rise Bootcut Pant" at bounding box center [234, 150] width 53 height 209
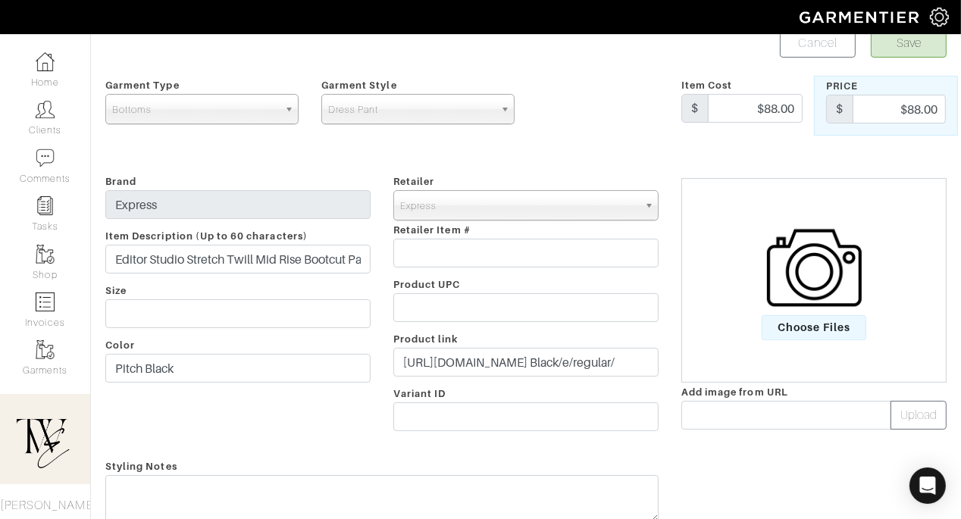
scroll to position [177, 0]
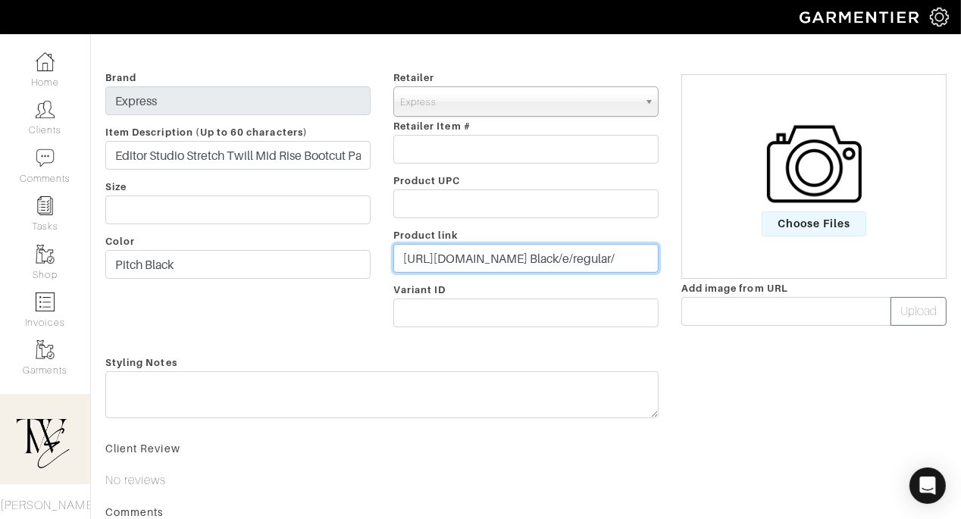
click at [526, 262] on input "https://www.express.com/clothing/women/editor-studio-stretch-twill-mid-rise-boo…" at bounding box center [525, 258] width 265 height 29
paste input "go.shopmy.us/p-27163119"
type input "https://go.shopmy.us/p-27163119"
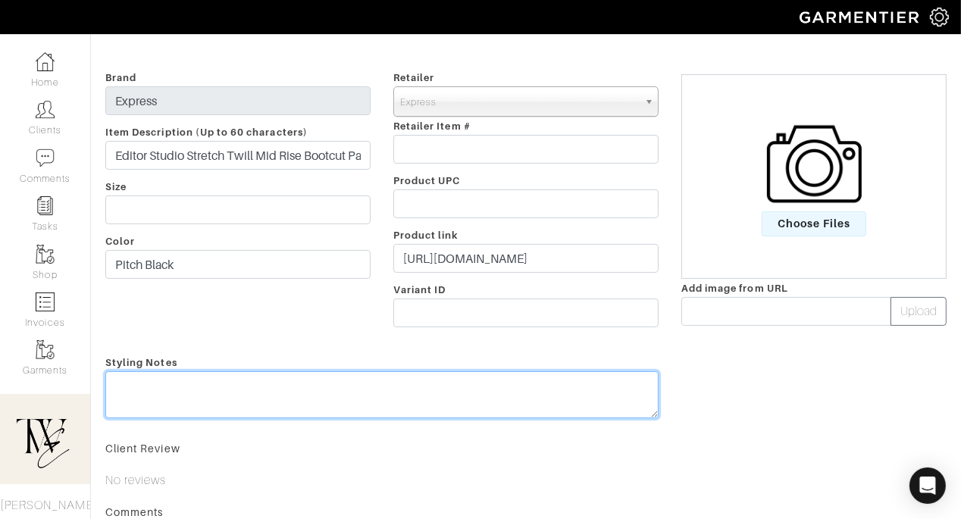
click at [479, 391] on textarea at bounding box center [381, 394] width 553 height 47
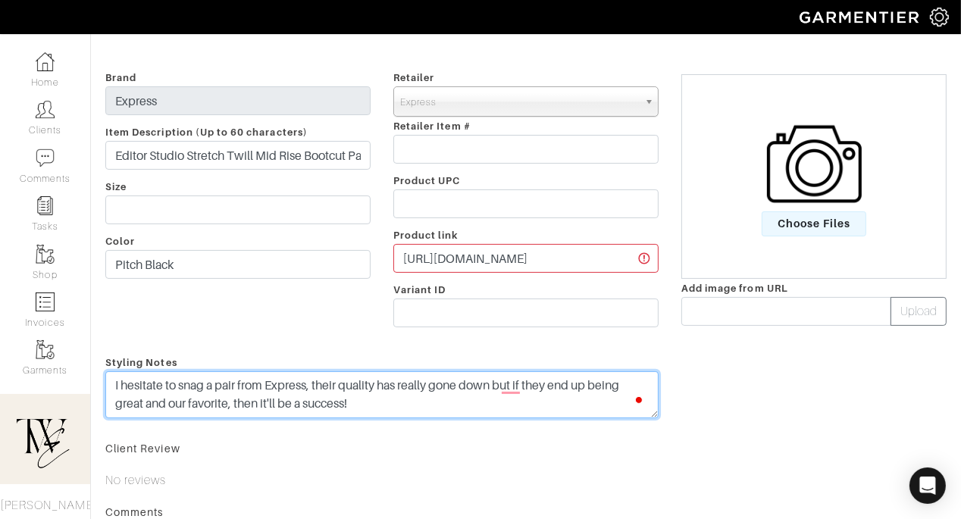
type textarea "I hesitate to snag a pair from Express, their quality has really gone down but …"
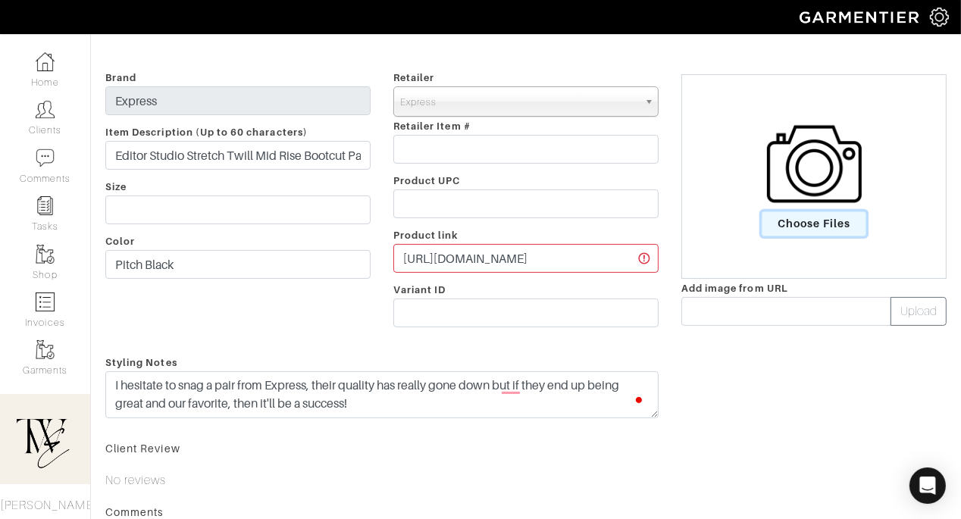
click at [829, 220] on span "Choose Files" at bounding box center [814, 223] width 105 height 25
click at [0, 0] on input "Choose Files" at bounding box center [0, 0] width 0 height 0
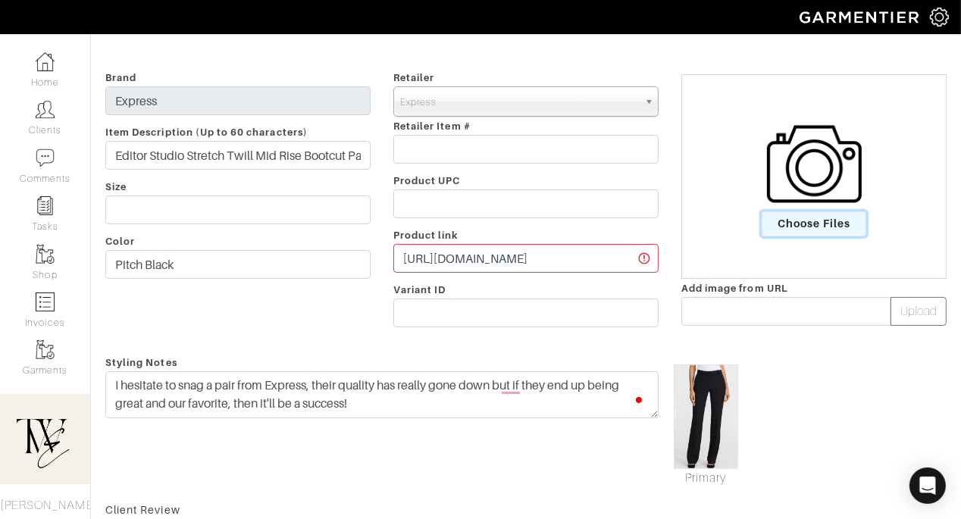
scroll to position [0, 0]
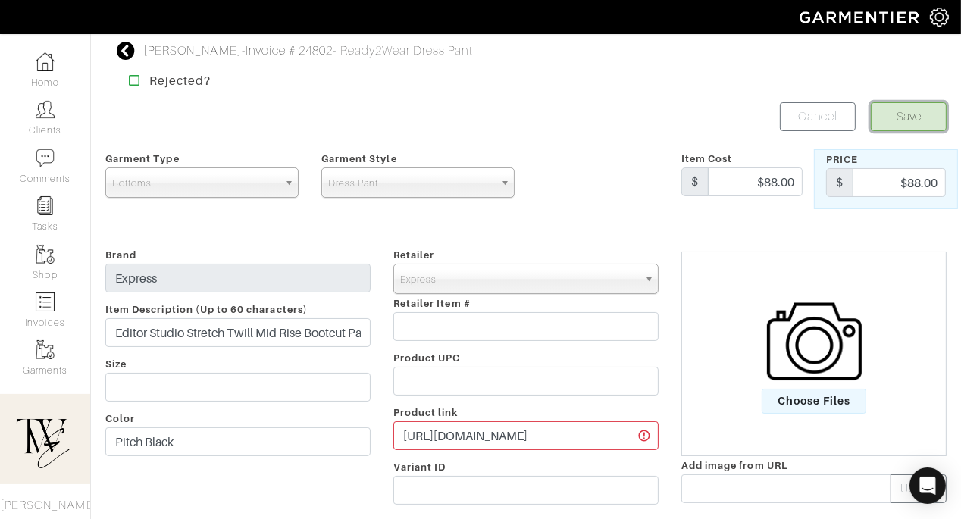
click at [892, 109] on button "Save" at bounding box center [909, 116] width 76 height 29
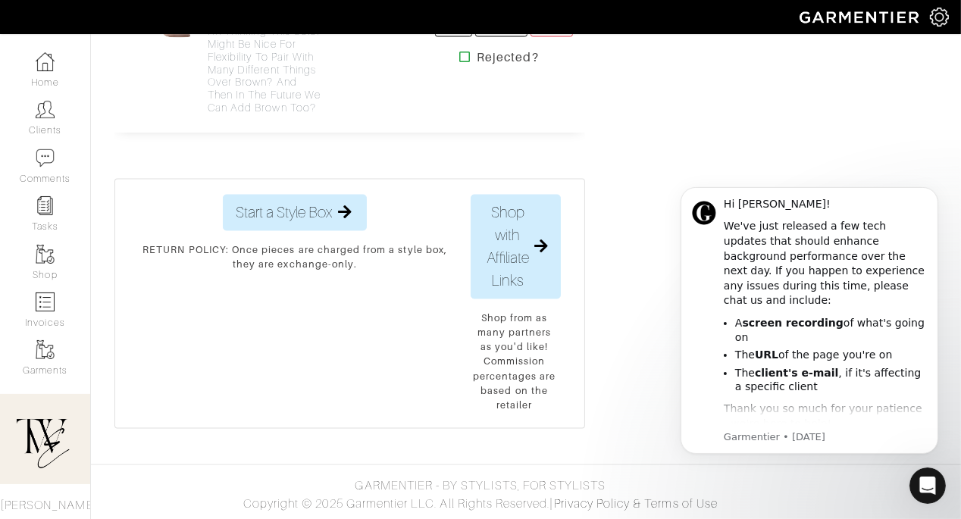
scroll to position [3597, 0]
click at [933, 186] on icon "Dismiss notification" at bounding box center [933, 190] width 8 height 8
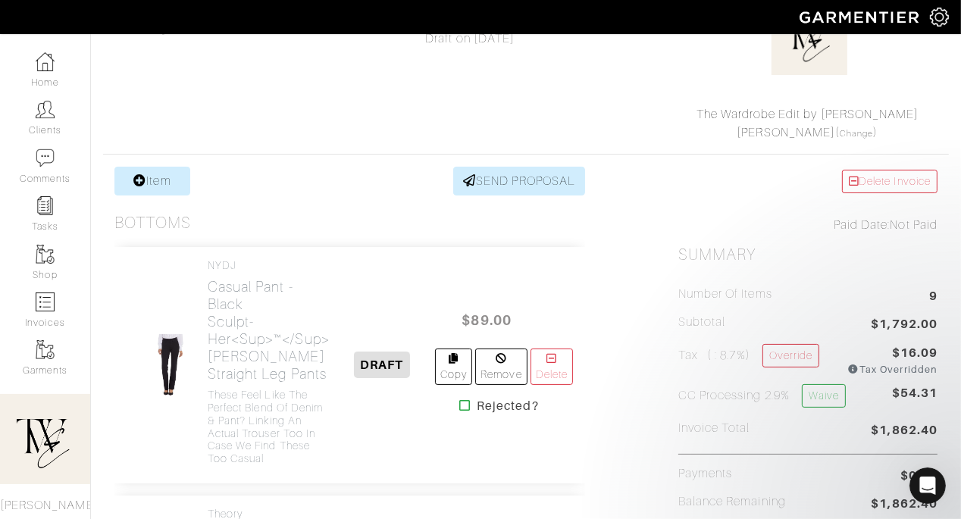
scroll to position [83, 0]
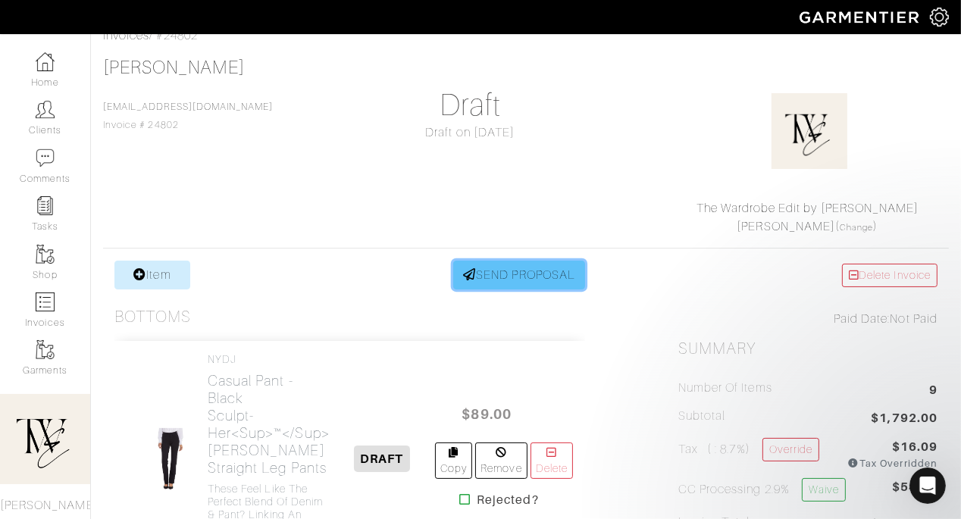
click at [498, 287] on link "SEND PROPOSAL" at bounding box center [519, 275] width 132 height 29
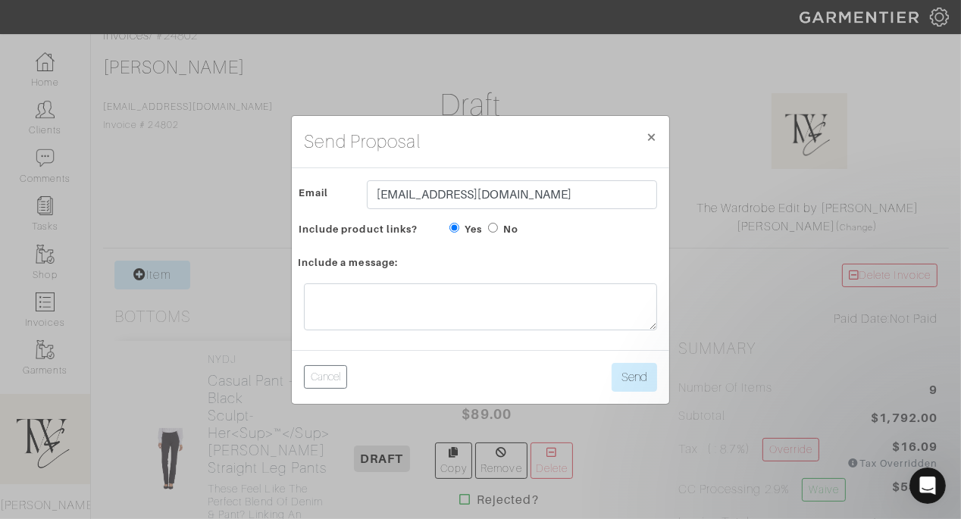
click at [424, 180] on div "Email cpaulshock1113@gmail.com Include product links? Yes No" at bounding box center [480, 209] width 377 height 82
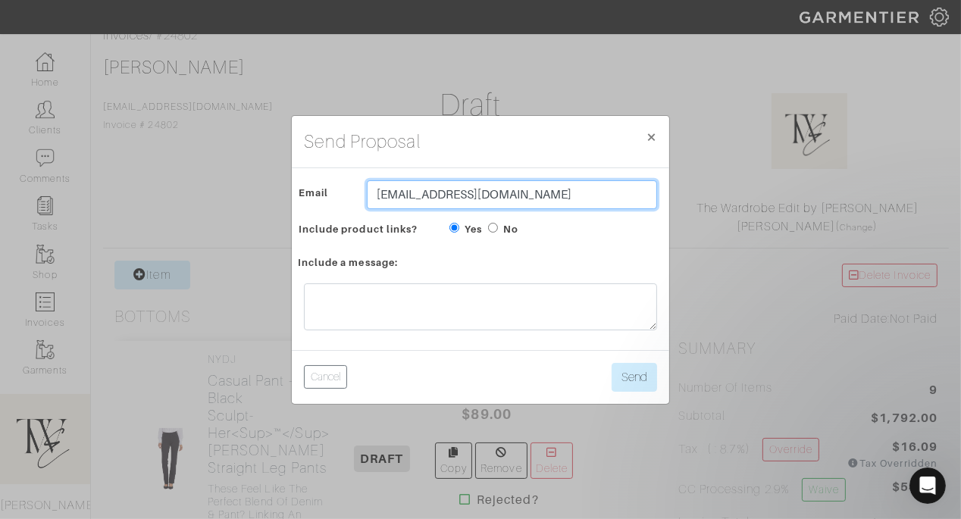
click at [415, 199] on input "[EMAIL_ADDRESS][DOMAIN_NAME]" at bounding box center [512, 194] width 290 height 29
type input "twebyregan@gmail.com"
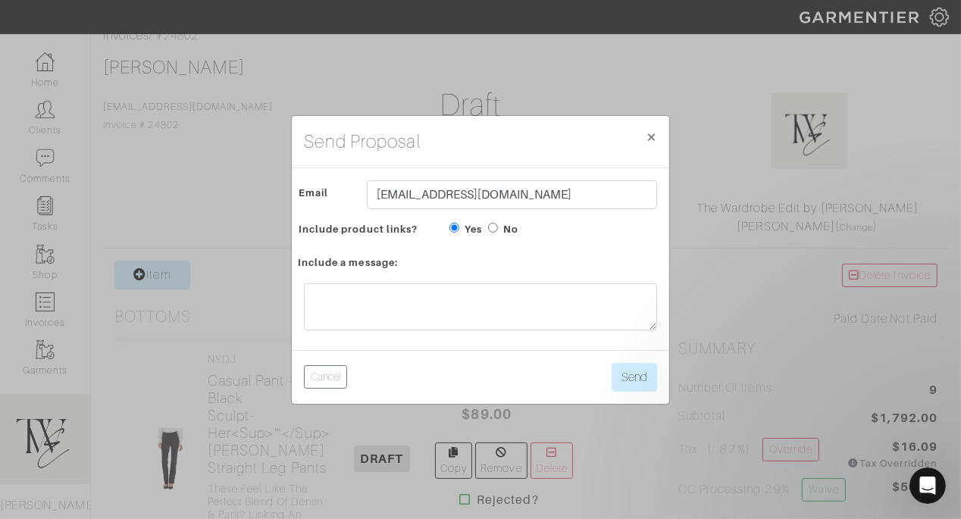
click at [643, 257] on form "Send Proposal × Close Email twebyregan@gmail.com Include product links? Yes No …" at bounding box center [480, 260] width 377 height 288
click at [643, 378] on button "Send" at bounding box center [634, 377] width 45 height 29
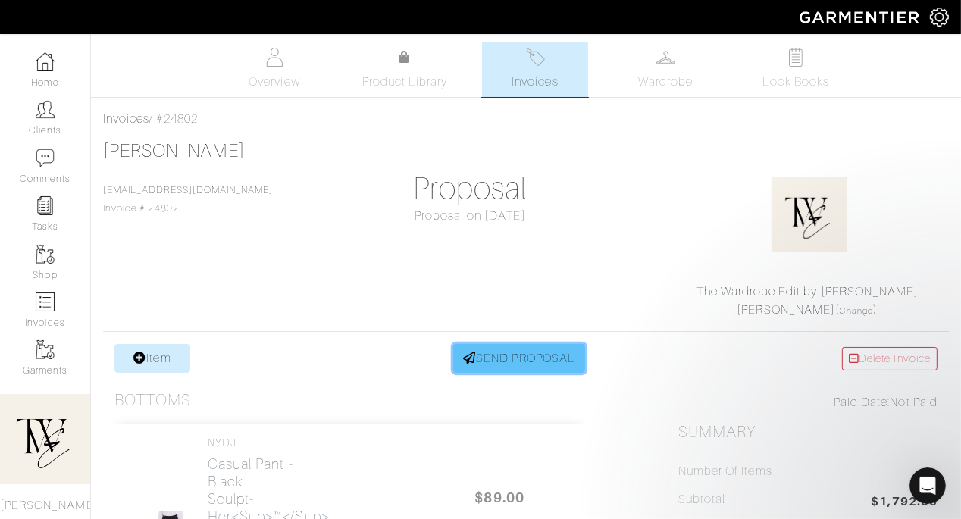
click at [469, 370] on link "SEND PROPOSAL" at bounding box center [519, 358] width 132 height 29
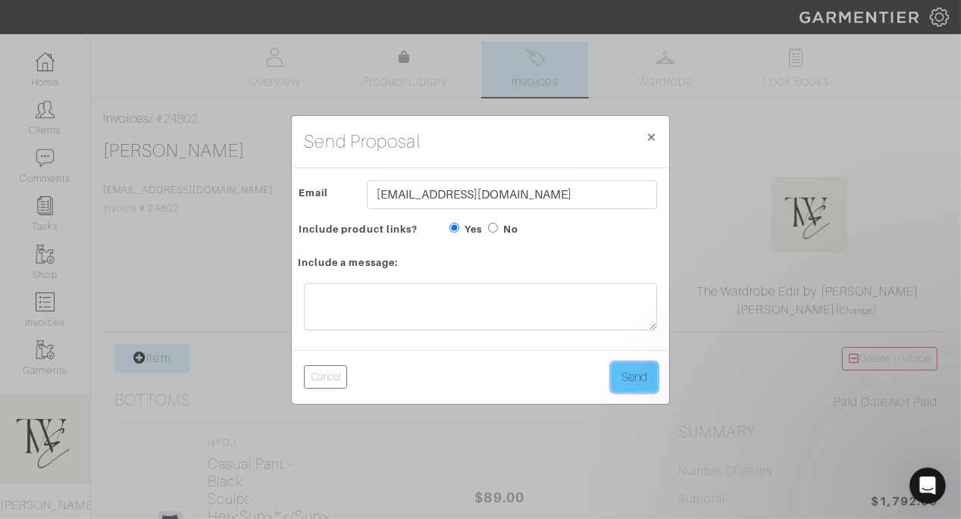
click at [625, 381] on button "Send" at bounding box center [634, 377] width 45 height 29
